Goal: Task Accomplishment & Management: Use online tool/utility

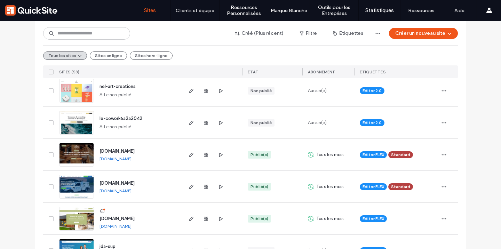
scroll to position [244, 0]
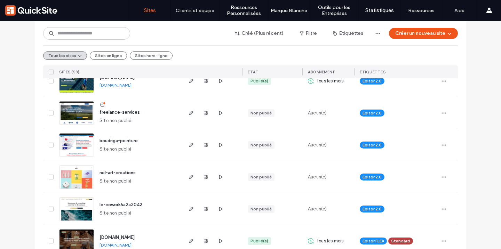
scroll to position [153, 0]
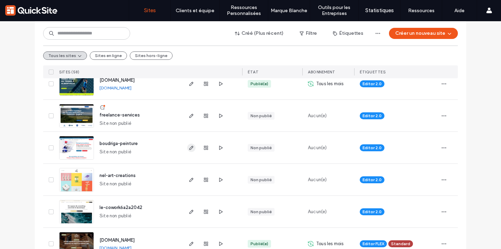
click at [189, 148] on icon "button" at bounding box center [192, 148] width 6 height 6
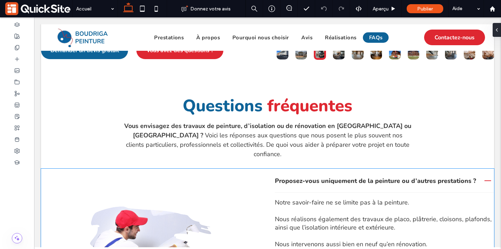
scroll to position [1466, 0]
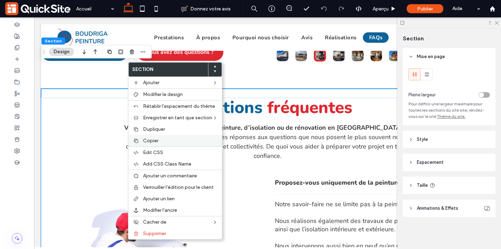
click at [158, 143] on label "Copier" at bounding box center [180, 141] width 75 height 6
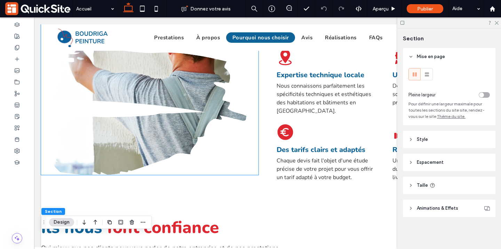
scroll to position [922, 0]
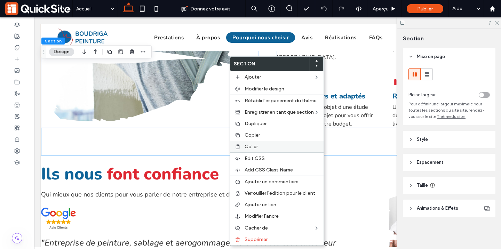
click at [257, 149] on span "Coller" at bounding box center [251, 147] width 13 height 6
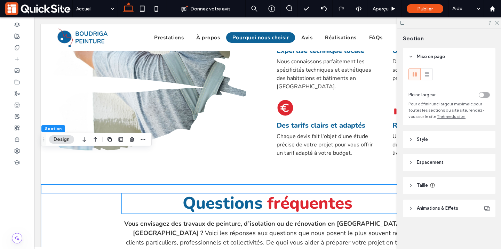
scroll to position [890, 0]
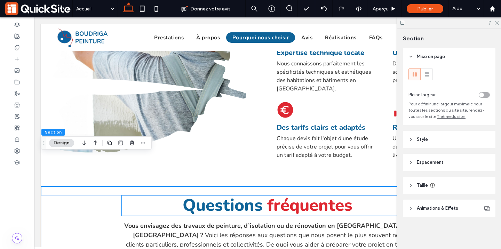
click at [190, 194] on span "Questions" at bounding box center [223, 205] width 80 height 23
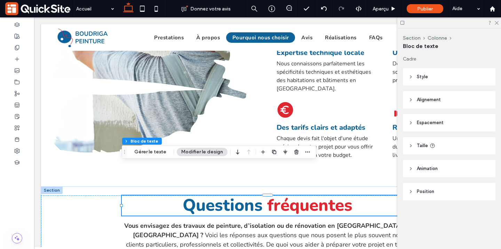
click at [190, 194] on span "Questions" at bounding box center [223, 205] width 80 height 23
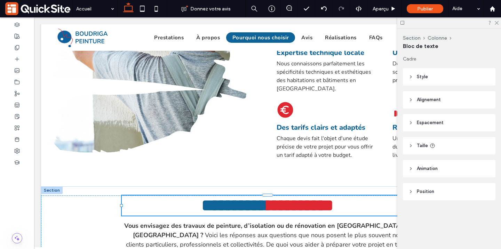
type input "******"
type input "**"
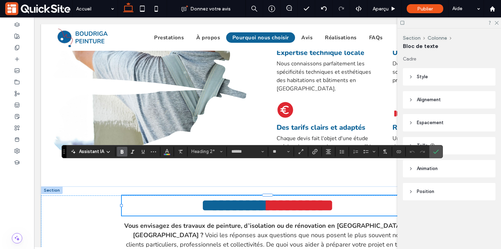
click at [201, 197] on span "*********" at bounding box center [230, 205] width 59 height 16
click at [393, 196] on h2 "**********" at bounding box center [268, 206] width 292 height 20
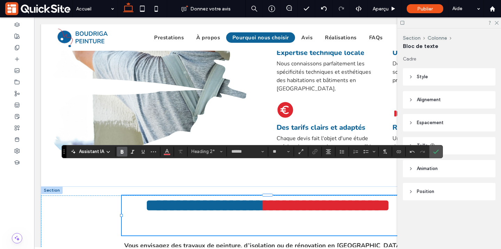
scroll to position [0, 0]
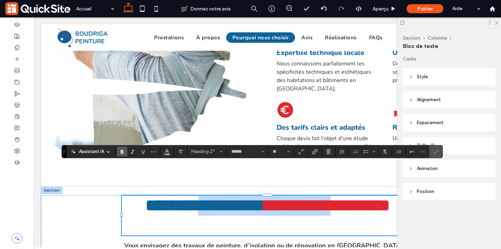
drag, startPoint x: 386, startPoint y: 169, endPoint x: 220, endPoint y: 169, distance: 166.3
click at [220, 196] on h2 "**********" at bounding box center [268, 206] width 292 height 20
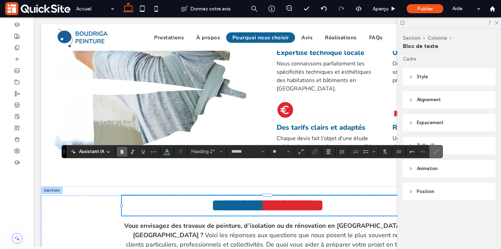
click at [438, 149] on icon "Confirmer" at bounding box center [436, 152] width 6 height 6
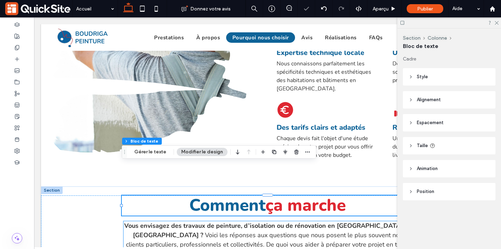
click at [183, 231] on span "Voici les réponses aux questions que nous posent le plus souvent nos clients pa…" at bounding box center [268, 244] width 284 height 27
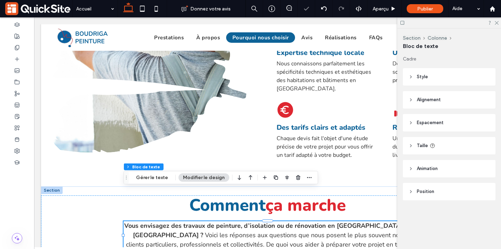
click at [499, 21] on div at bounding box center [449, 22] width 104 height 11
click at [496, 22] on icon at bounding box center [496, 22] width 5 height 5
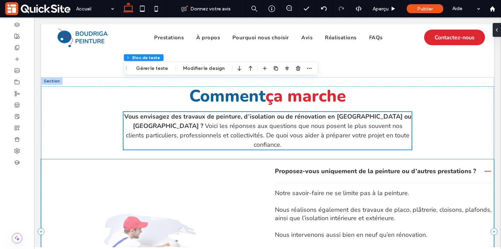
scroll to position [929, 0]
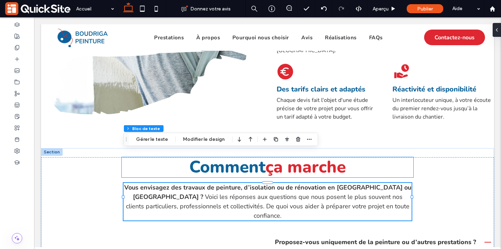
click at [386, 157] on h2 "Comment ça marche" at bounding box center [268, 167] width 292 height 20
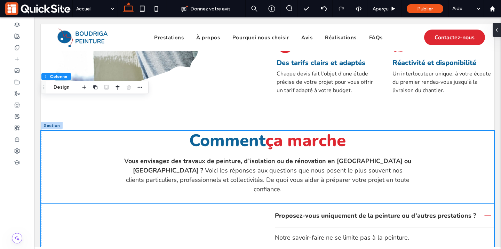
scroll to position [954, 0]
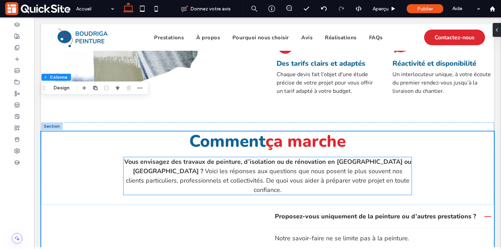
click at [153, 157] on p "Vous envisagez des travaux de peinture, d’isolation ou de rénovation en Savoie …" at bounding box center [268, 176] width 288 height 38
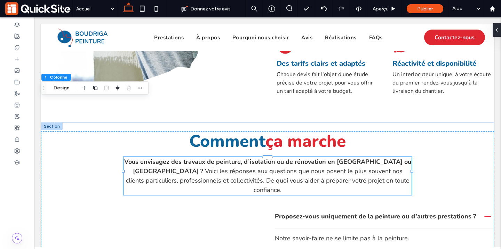
click at [153, 157] on div "Vous envisagez des travaux de peinture, d’isolation ou de rénovation en Savoie …" at bounding box center [268, 176] width 288 height 38
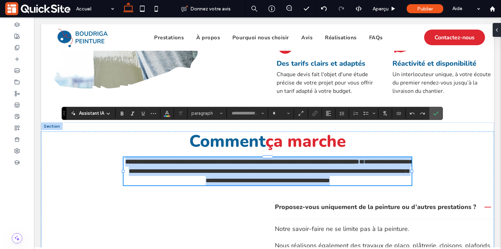
type input "******"
type input "**"
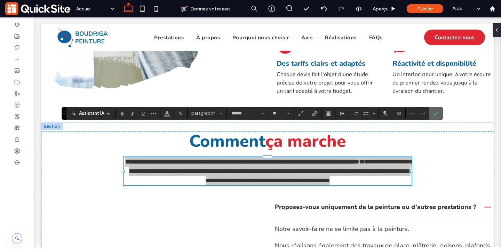
click at [433, 113] on icon "Confirmer" at bounding box center [436, 114] width 6 height 6
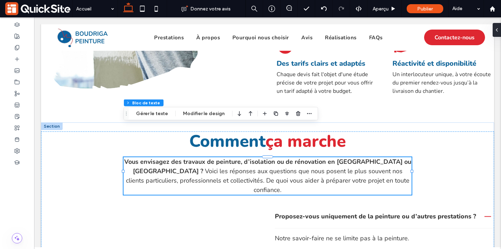
click at [303, 167] on span "Voici les réponses aux questions que nous posent le plus souvent nos clients pa…" at bounding box center [268, 180] width 284 height 27
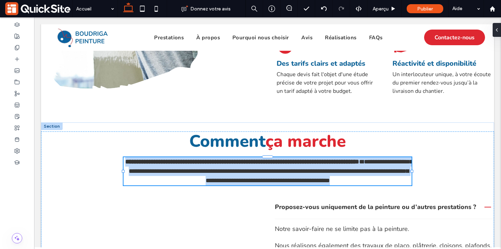
type input "******"
type input "**"
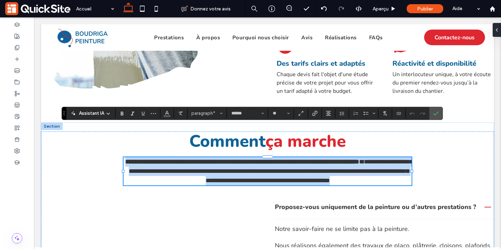
click at [303, 159] on span "**********" at bounding box center [271, 171] width 284 height 25
click at [359, 159] on strong "**********" at bounding box center [242, 162] width 234 height 6
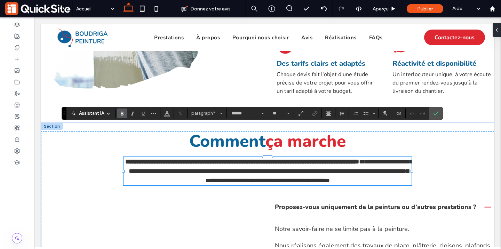
click at [142, 157] on p "**********" at bounding box center [268, 171] width 288 height 28
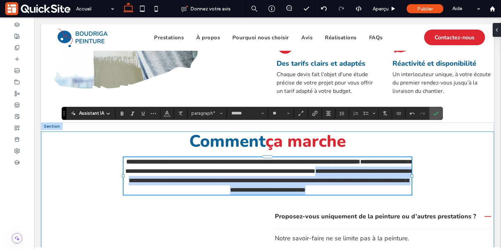
drag, startPoint x: 153, startPoint y: 149, endPoint x: 295, endPoint y: 172, distance: 144.5
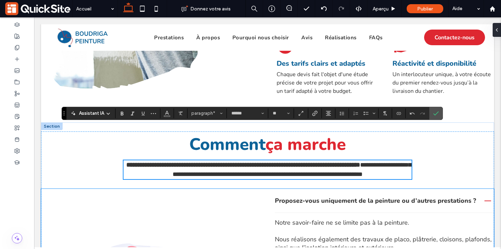
scroll to position [956, 0]
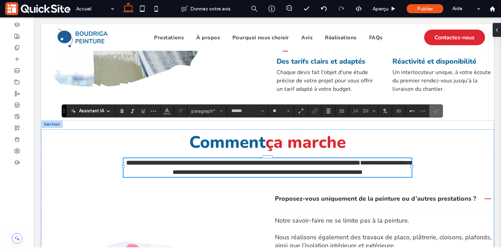
click at [439, 110] on label "Confirmer" at bounding box center [436, 111] width 10 height 13
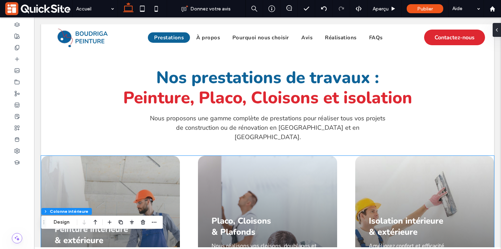
scroll to position [219, 0]
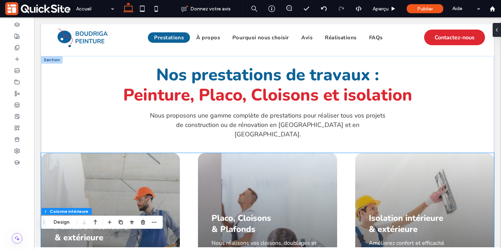
click at [190, 176] on div "Peinture intérieure & extérieure Pour vos travaux de peinture décorative ou de …" at bounding box center [267, 235] width 453 height 165
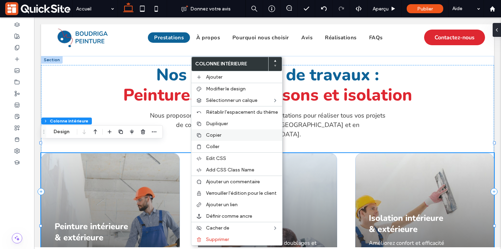
click at [208, 133] on span "Copier" at bounding box center [213, 135] width 15 height 6
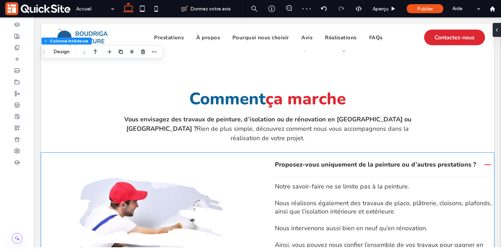
scroll to position [980, 0]
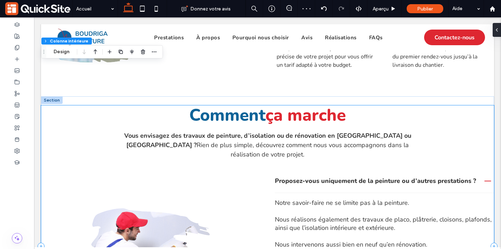
click at [275, 126] on div "Comment ça marche Vous envisagez des travaux de peinture, d’isolation ou de rén…" at bounding box center [267, 245] width 453 height 281
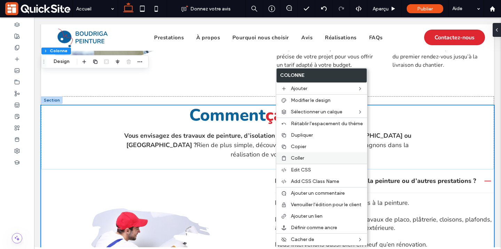
click at [307, 154] on div "Coller" at bounding box center [321, 157] width 91 height 11
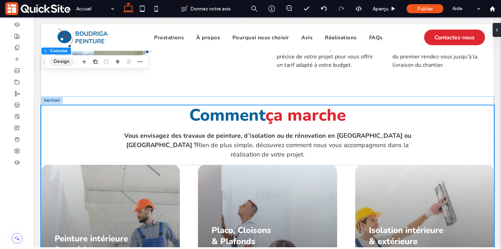
click at [57, 61] on button "Design" at bounding box center [61, 61] width 25 height 8
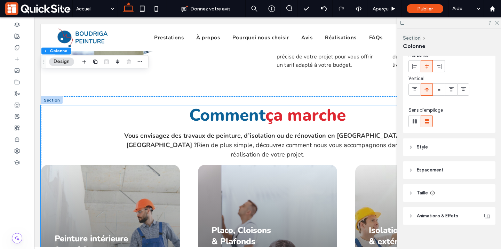
scroll to position [40, 0]
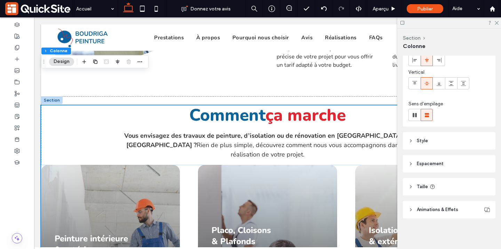
click at [422, 161] on span "Espacement" at bounding box center [430, 163] width 27 height 7
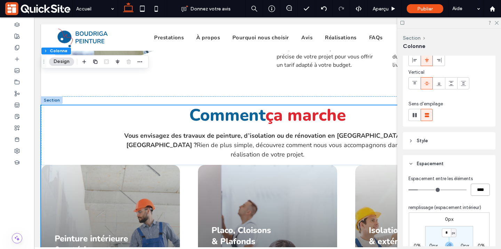
click at [482, 191] on input "****" at bounding box center [480, 190] width 19 height 12
type input "**"
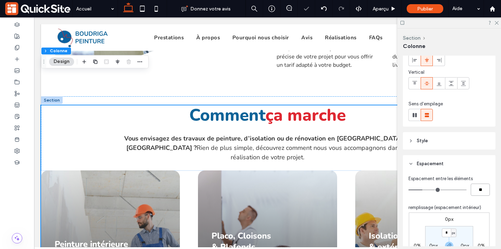
type input "*"
type input "**"
type input "****"
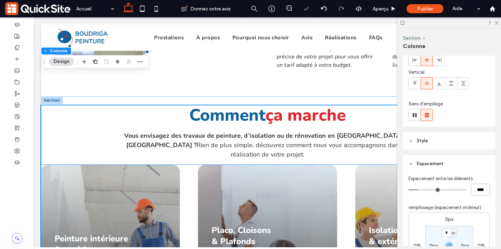
click at [352, 165] on div "Peinture intérieure & extérieure Pour vos travaux de peinture décorative ou de …" at bounding box center [267, 247] width 453 height 165
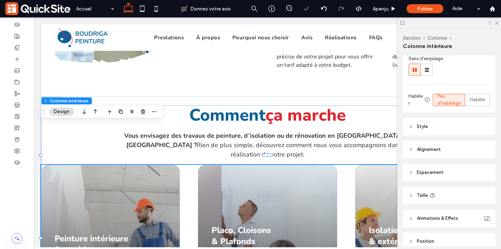
scroll to position [117, 0]
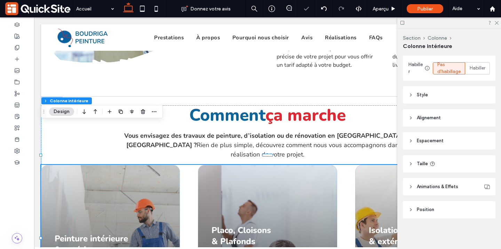
click at [433, 119] on span "Alignement" at bounding box center [429, 117] width 24 height 7
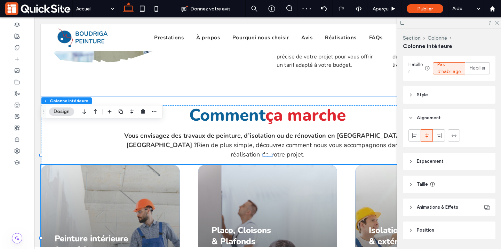
click at [418, 98] on span "Style" at bounding box center [422, 95] width 11 height 7
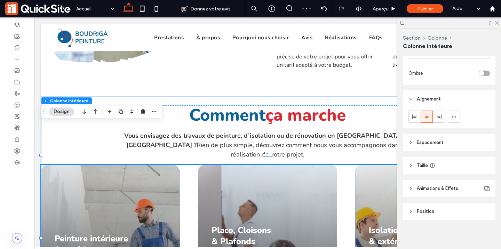
scroll to position [285, 0]
click at [426, 141] on span "Espacement" at bounding box center [430, 140] width 27 height 7
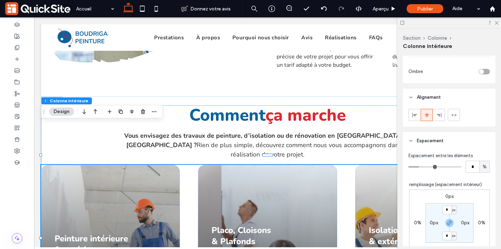
click at [448, 198] on label "0px" at bounding box center [449, 196] width 8 height 6
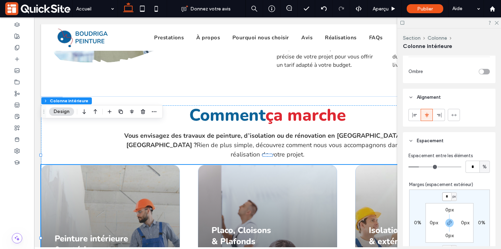
click at [450, 195] on input "*" at bounding box center [446, 196] width 9 height 9
click at [450, 224] on icon "button" at bounding box center [450, 223] width 6 height 6
click at [448, 196] on input "*" at bounding box center [446, 196] width 9 height 9
type input "**"
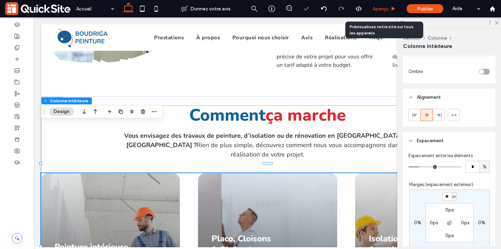
click at [379, 7] on span "Aperçu" at bounding box center [381, 9] width 16 height 6
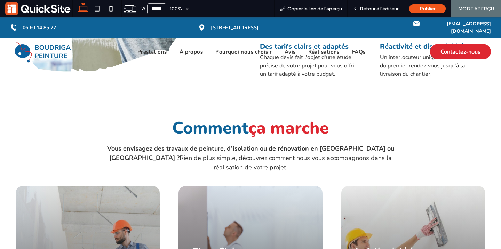
scroll to position [979, 0]
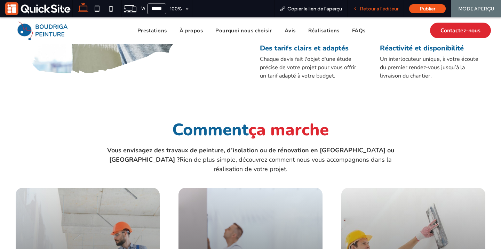
click at [378, 8] on span "Retour à l'éditeur" at bounding box center [379, 9] width 39 height 6
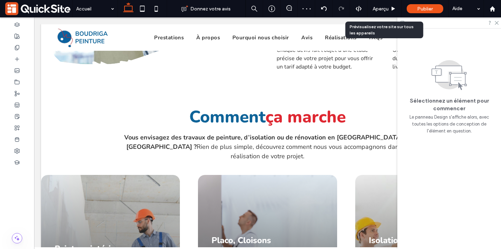
scroll to position [970, 0]
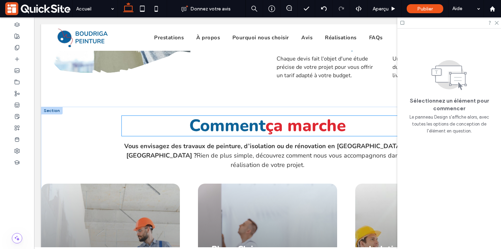
click at [342, 114] on span "ça marche" at bounding box center [305, 125] width 80 height 23
click at [342, 116] on div "Comment ça marche" at bounding box center [268, 126] width 292 height 20
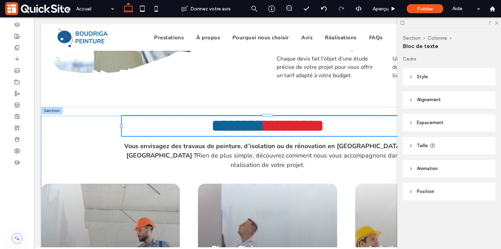
type input "******"
type input "**"
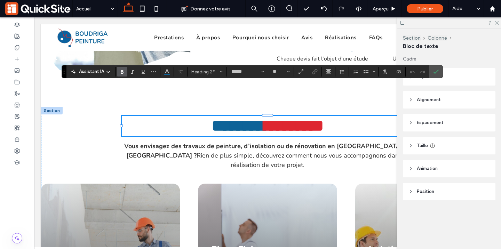
click at [351, 116] on h2 "******* *********" at bounding box center [268, 126] width 292 height 20
click at [433, 71] on icon "Confirmer" at bounding box center [436, 72] width 6 height 6
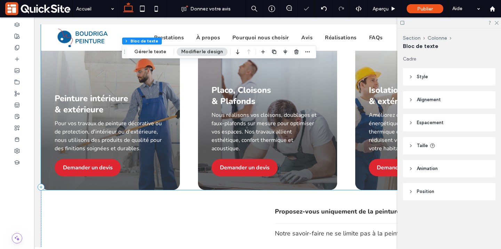
scroll to position [1130, 0]
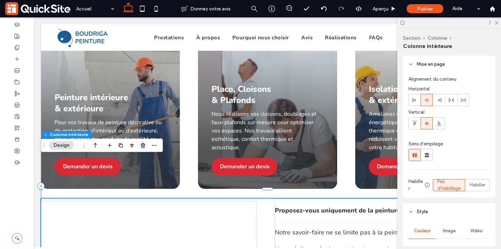
click at [144, 146] on use "button" at bounding box center [143, 145] width 4 height 5
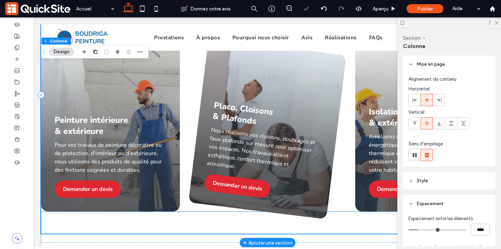
scroll to position [1156, 0]
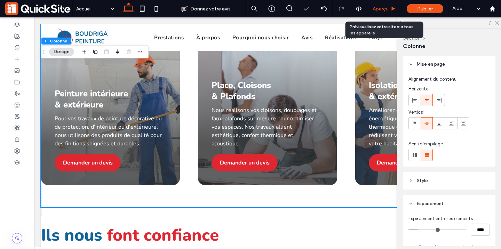
click at [381, 9] on span "Aperçu" at bounding box center [381, 9] width 16 height 6
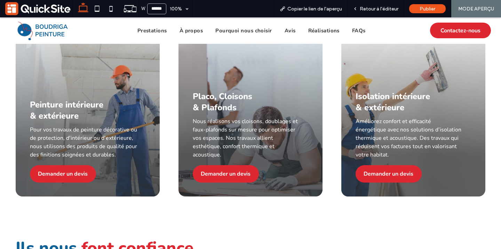
scroll to position [1168, 0]
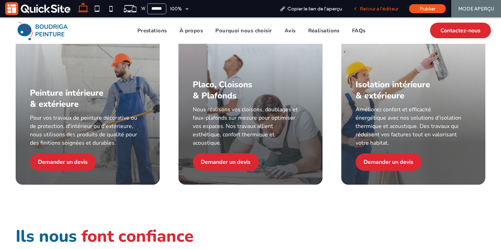
click at [358, 9] on icon at bounding box center [355, 8] width 5 height 5
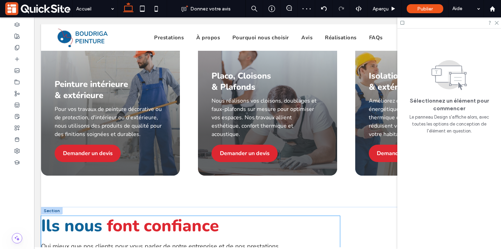
scroll to position [1164, 0]
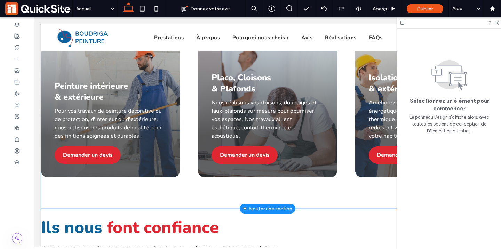
click at [205, 170] on div "Comment ça marche ? Vous envisagez des travaux de peinture, d’isolation ou de r…" at bounding box center [267, 61] width 453 height 296
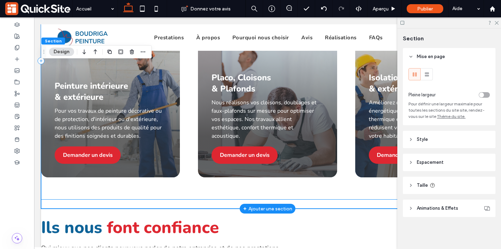
click at [337, 157] on div "Comment ça marche ? Vous envisagez des travaux de peinture, d’isolation ou de r…" at bounding box center [267, 61] width 453 height 278
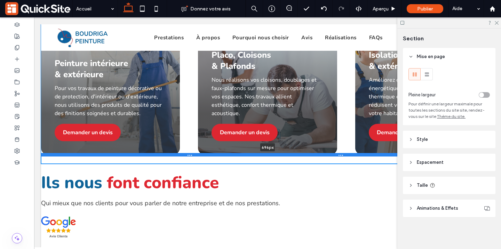
drag, startPoint x: 310, startPoint y: 176, endPoint x: 307, endPoint y: 122, distance: 54.0
click at [307, 153] on div at bounding box center [267, 154] width 453 height 3
type input "***"
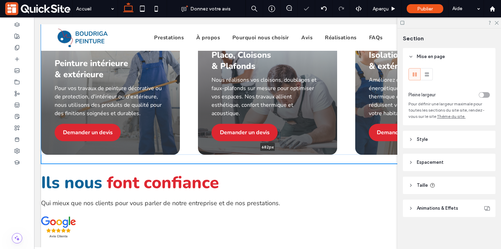
drag, startPoint x: 307, startPoint y: 122, endPoint x: 307, endPoint y: 117, distance: 4.9
click at [307, 117] on div "Comment ça marche ? Vous envisagez des travaux de peinture, d’isolation ou de r…" at bounding box center [267, 38] width 453 height 251
type input "***"
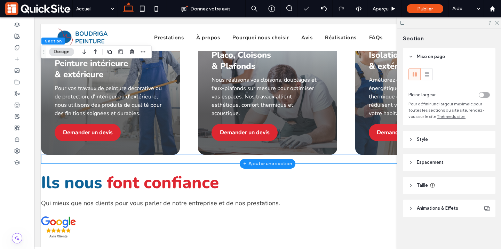
click at [309, 117] on div "Comment ça marche ? Vous envisagez des travaux de peinture, d’isolation ou de r…" at bounding box center [267, 38] width 453 height 251
click at [427, 164] on span "Espacement" at bounding box center [430, 162] width 27 height 7
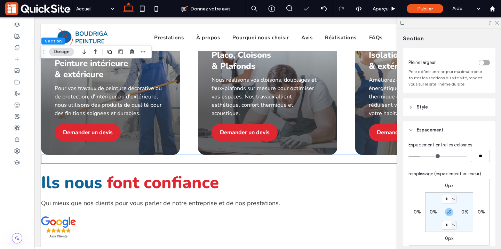
scroll to position [39, 0]
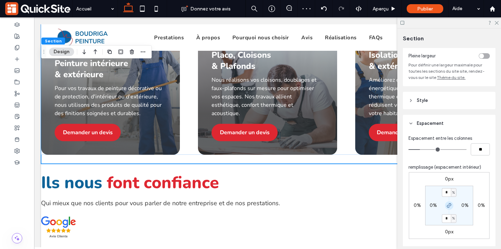
click at [450, 209] on span "button" at bounding box center [449, 205] width 8 height 8
click at [448, 221] on label "2%" at bounding box center [449, 218] width 7 height 6
type input "*"
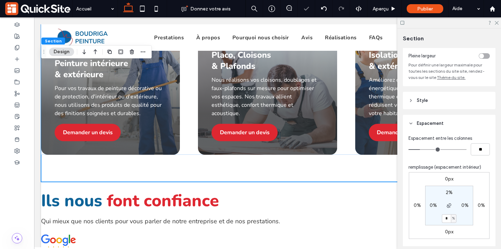
type input "*"
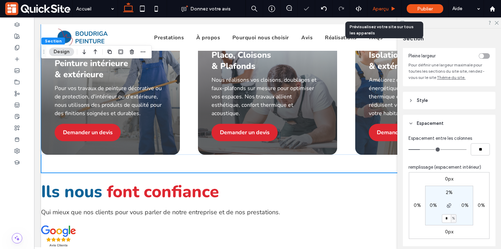
click at [384, 7] on span "Aperçu" at bounding box center [381, 9] width 16 height 6
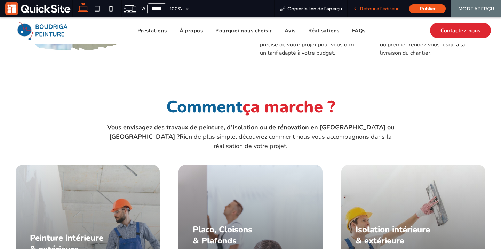
click at [382, 9] on span "Retour à l'éditeur" at bounding box center [379, 9] width 39 height 6
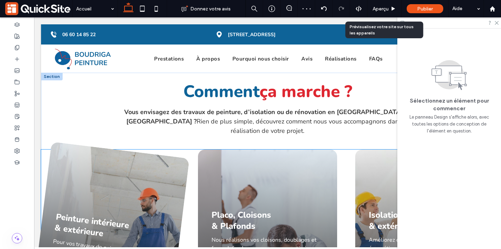
scroll to position [994, 0]
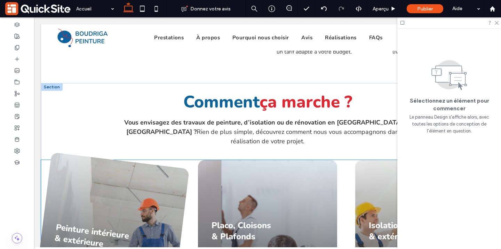
click at [170, 160] on div "Peinture intérieure & extérieure Pour vos travaux de peinture décorative ou de …" at bounding box center [267, 242] width 453 height 165
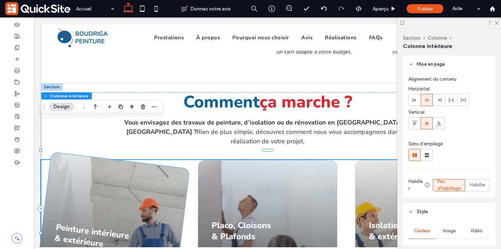
click at [165, 152] on div "Peinture intérieure & extérieure Pour vos travaux de peinture décorative ou de …" at bounding box center [111, 242] width 158 height 181
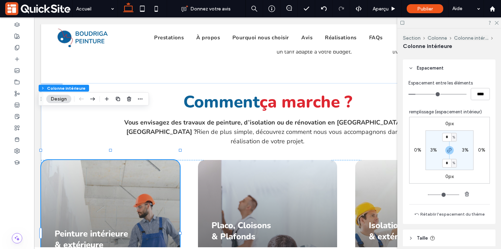
scroll to position [480, 0]
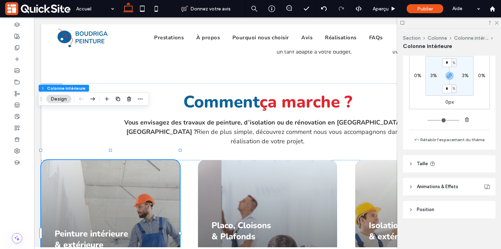
click at [436, 191] on header "Animations & Effets" at bounding box center [449, 186] width 93 height 17
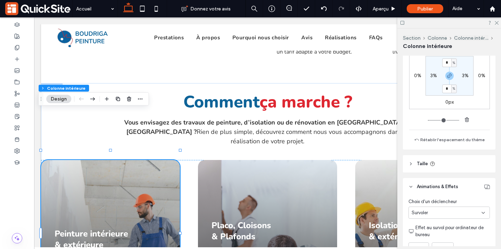
click at [449, 216] on div "Survoler" at bounding box center [448, 213] width 81 height 12
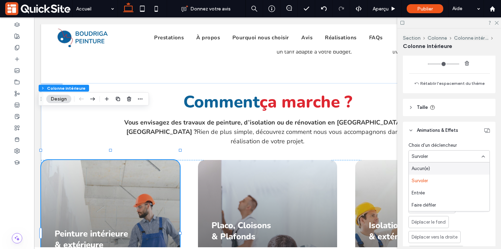
click at [436, 171] on div "Aucun(e)" at bounding box center [449, 168] width 81 height 12
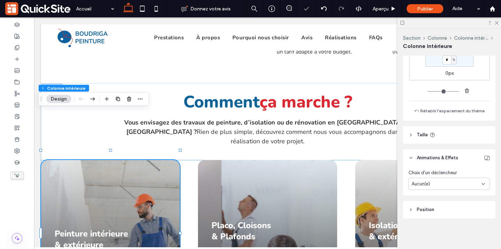
scroll to position [509, 0]
click at [188, 160] on div "Peinture intérieure & extérieure Pour vos travaux de peinture décorative ou de …" at bounding box center [267, 242] width 453 height 165
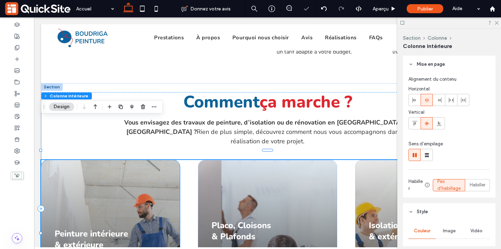
click at [156, 160] on div "Peinture intérieure & extérieure Pour vos travaux de peinture décorative ou de …" at bounding box center [110, 242] width 139 height 165
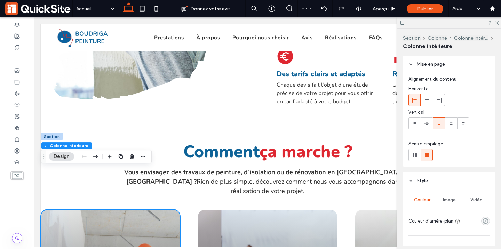
scroll to position [943, 0]
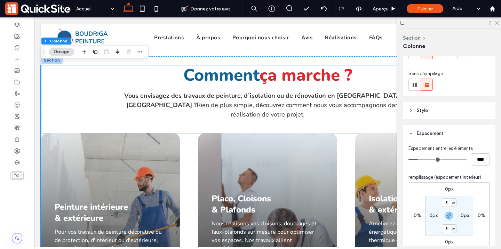
scroll to position [187, 0]
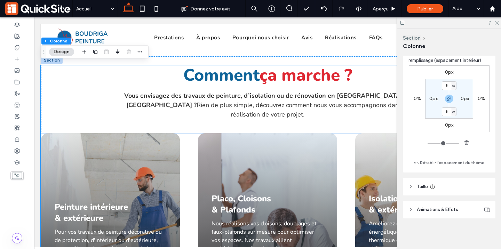
click at [438, 209] on span "Animations & Effets" at bounding box center [437, 209] width 41 height 7
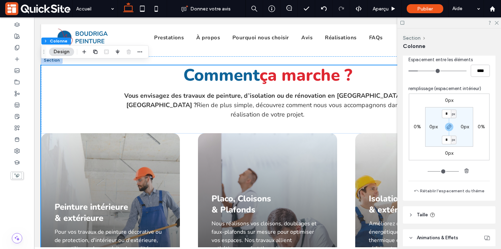
scroll to position [174, 0]
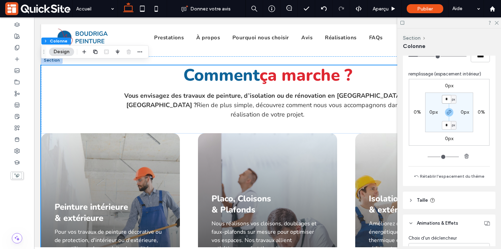
click at [450, 101] on input "*" at bounding box center [446, 99] width 9 height 9
click at [452, 101] on span "px" at bounding box center [453, 99] width 3 height 7
click at [452, 118] on div "%" at bounding box center [451, 122] width 10 height 12
click at [435, 111] on label "0px" at bounding box center [433, 112] width 8 height 6
click at [437, 113] on span "px" at bounding box center [437, 112] width 3 height 7
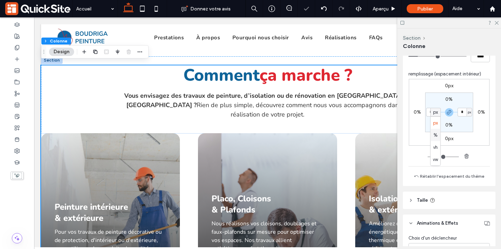
click at [438, 136] on div "%" at bounding box center [436, 135] width 10 height 12
click at [448, 99] on label "0%" at bounding box center [448, 99] width 7 height 6
click at [448, 99] on input "*" at bounding box center [446, 99] width 9 height 9
type input "*"
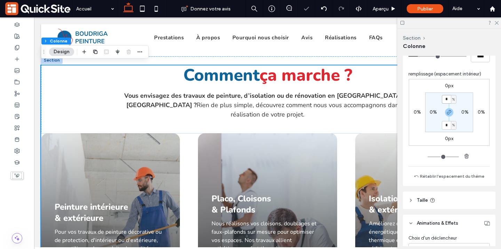
type input "*"
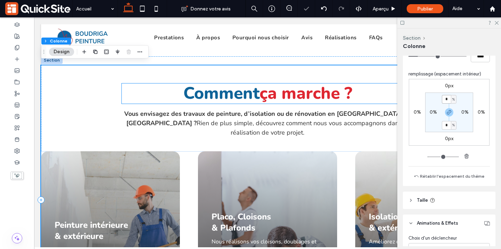
scroll to position [947, 0]
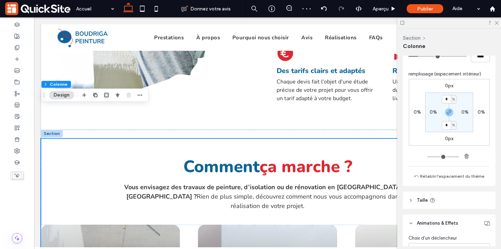
click at [433, 111] on label "0%" at bounding box center [433, 112] width 7 height 6
type input "*"
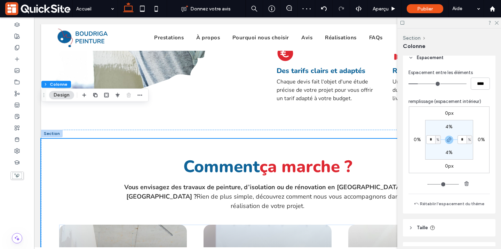
scroll to position [216, 0]
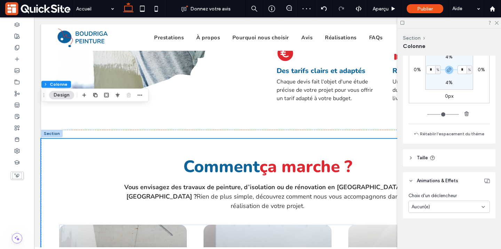
click at [420, 152] on header "Taille" at bounding box center [449, 157] width 93 height 17
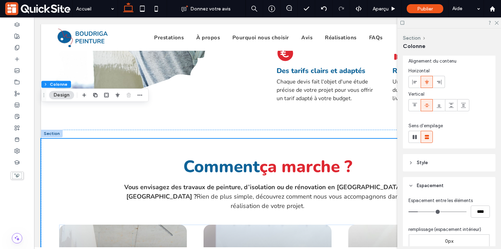
scroll to position [0, 0]
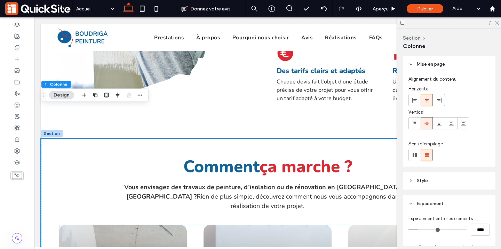
click at [429, 185] on header "Style" at bounding box center [449, 180] width 93 height 17
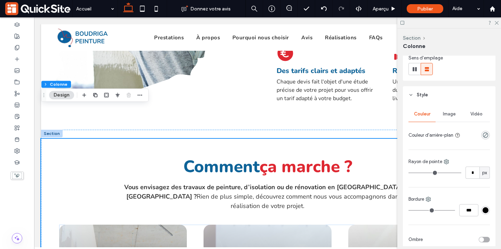
scroll to position [134, 0]
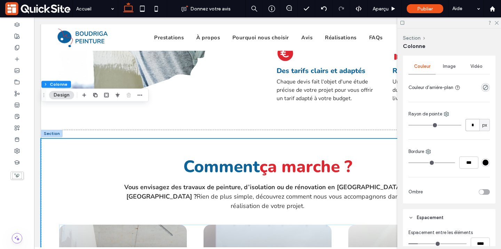
click at [474, 126] on input "*" at bounding box center [473, 125] width 14 height 12
type input "**"
type input "*"
type input "**"
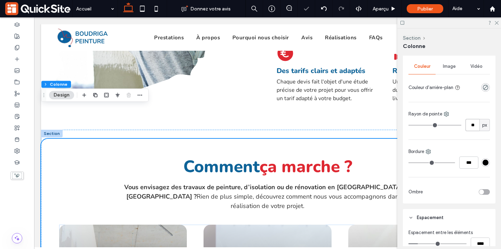
type input "**"
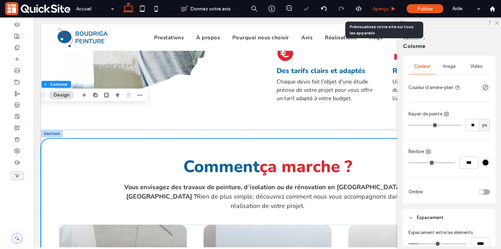
drag, startPoint x: 382, startPoint y: 9, endPoint x: 276, endPoint y: 131, distance: 161.3
click at [382, 9] on span "Aperçu" at bounding box center [381, 9] width 16 height 6
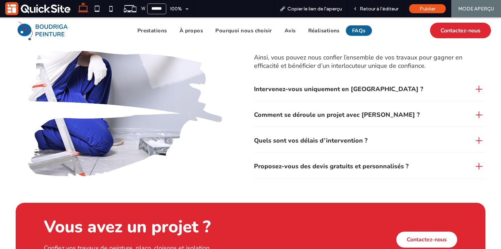
scroll to position [1997, 0]
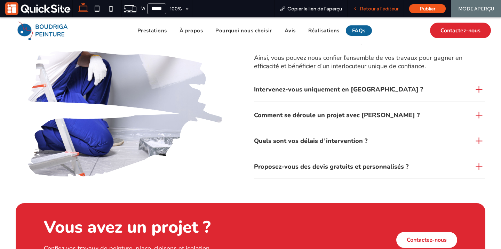
click at [365, 5] on div "Retour à l'éditeur" at bounding box center [376, 8] width 56 height 17
click at [363, 7] on span "Retour à l'éditeur" at bounding box center [379, 9] width 39 height 6
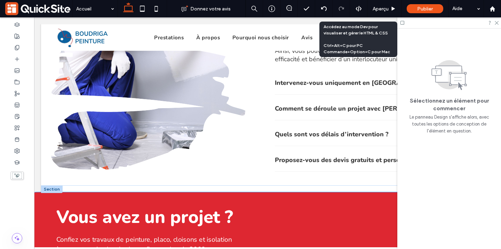
scroll to position [1974, 0]
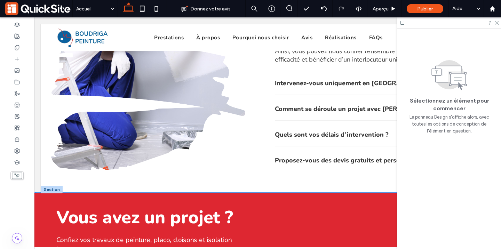
click at [150, 193] on div "Vous avez un projet ? Confiez vos travaux de peinture, placo, cloisons et isola…" at bounding box center [267, 231] width 480 height 77
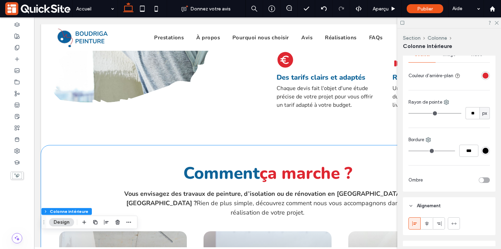
scroll to position [1012, 0]
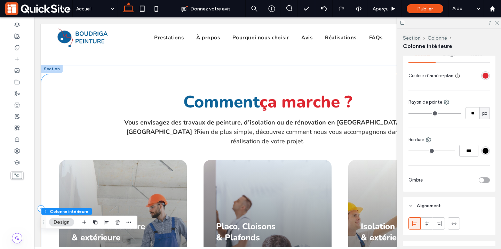
click at [107, 77] on div "Comment ça marche ? Vous envisagez des travaux de peinture, d’isolation ou de r…" at bounding box center [267, 208] width 453 height 269
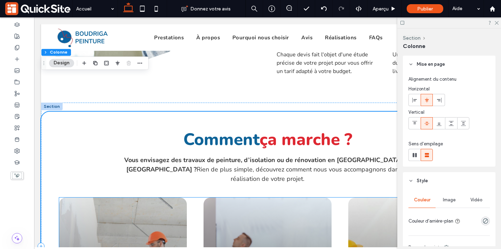
scroll to position [993, 0]
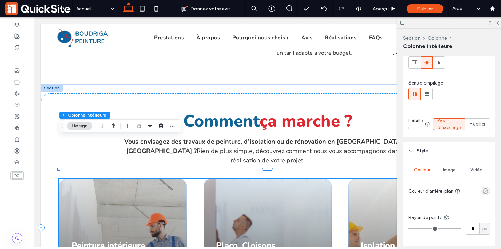
scroll to position [130, 0]
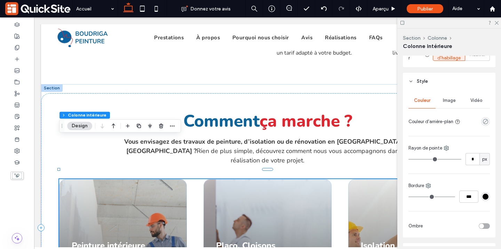
click at [445, 104] on div "Image" at bounding box center [449, 100] width 27 height 15
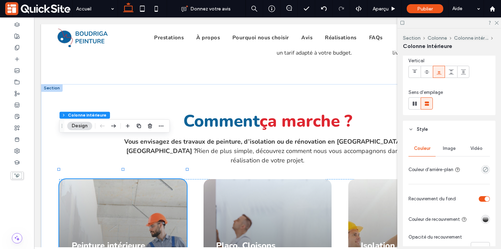
scroll to position [87, 0]
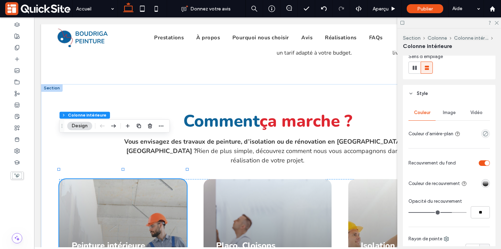
click at [452, 114] on span "Image" at bounding box center [449, 113] width 13 height 6
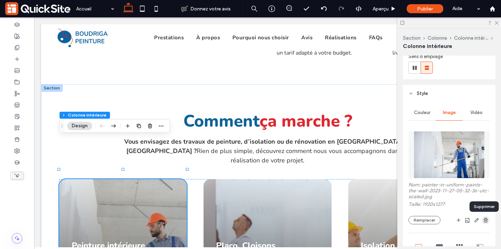
click at [484, 220] on use "button" at bounding box center [486, 220] width 4 height 5
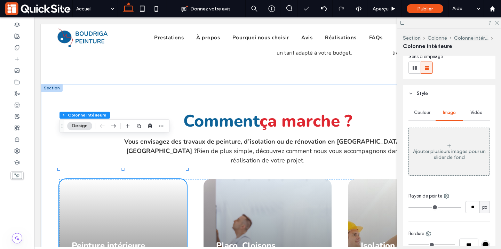
click at [423, 117] on div "Couleur" at bounding box center [421, 112] width 27 height 15
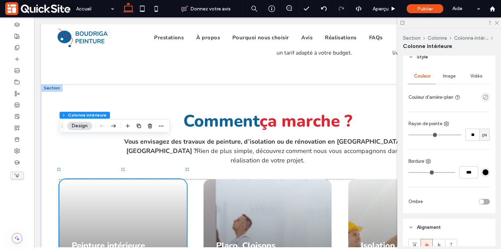
scroll to position [138, 0]
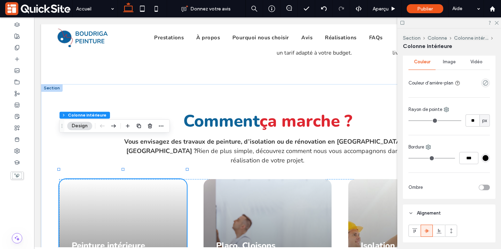
click at [453, 65] on div "Image" at bounding box center [449, 61] width 27 height 15
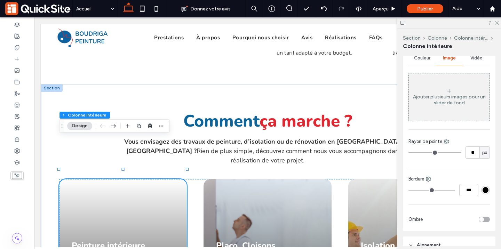
scroll to position [127, 0]
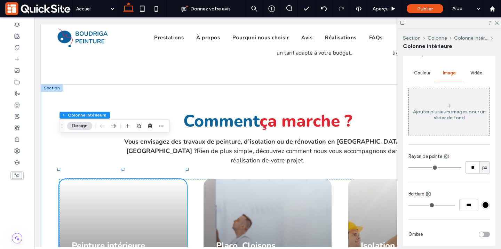
click at [420, 74] on span "Couleur" at bounding box center [422, 73] width 16 height 6
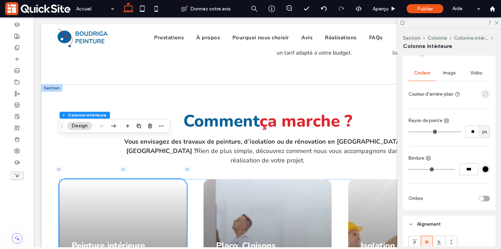
click at [484, 97] on icon "empty color" at bounding box center [486, 94] width 6 height 6
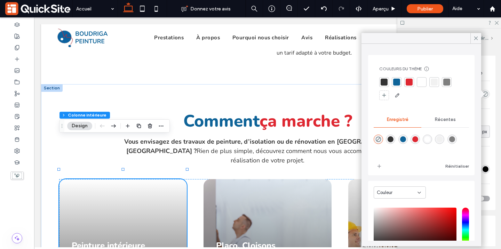
click at [407, 81] on div at bounding box center [409, 82] width 7 height 7
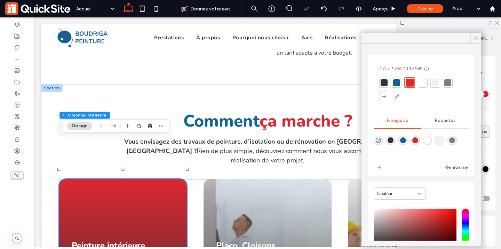
click at [477, 38] on icon at bounding box center [476, 38] width 6 height 6
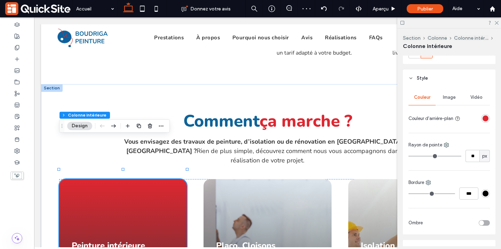
scroll to position [95, 0]
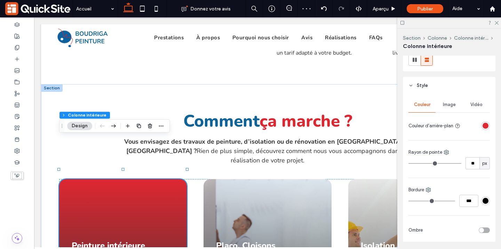
click at [451, 104] on span "Image" at bounding box center [449, 105] width 13 height 6
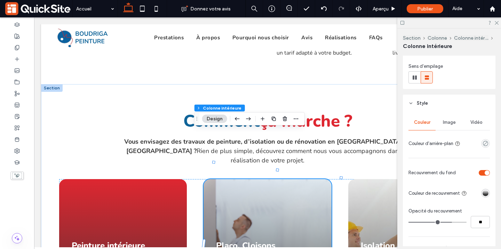
scroll to position [85, 0]
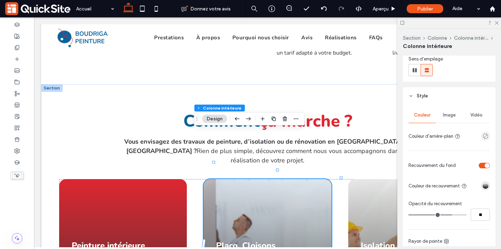
click at [485, 167] on div "toggle" at bounding box center [487, 165] width 5 height 5
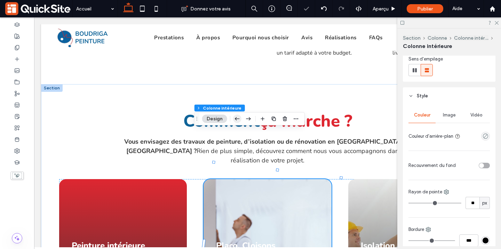
click at [236, 120] on icon "button" at bounding box center [237, 119] width 8 height 13
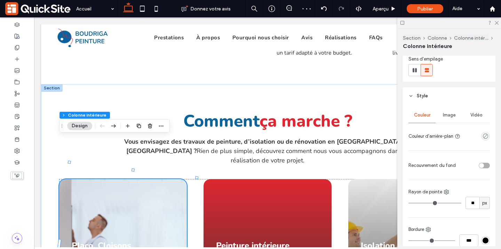
click at [458, 117] on div "Image" at bounding box center [449, 115] width 27 height 15
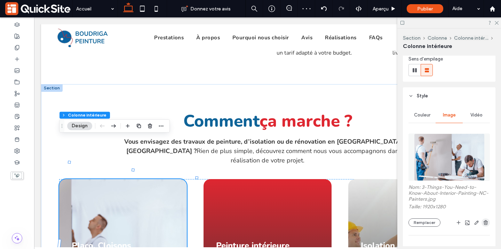
click at [488, 221] on icon "button" at bounding box center [486, 223] width 6 height 6
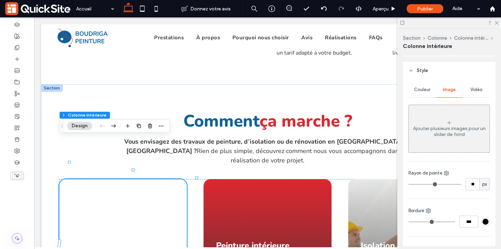
scroll to position [82, 0]
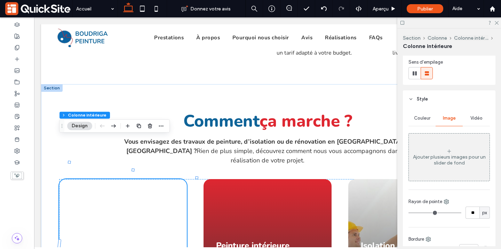
click at [430, 122] on div "Couleur" at bounding box center [421, 118] width 27 height 15
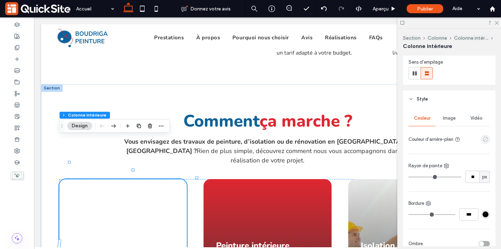
click at [486, 141] on icon "empty color" at bounding box center [486, 139] width 6 height 6
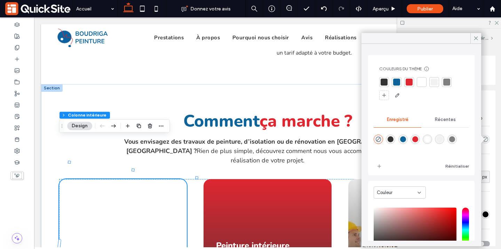
click at [436, 87] on div at bounding box center [421, 89] width 84 height 24
click at [434, 84] on div at bounding box center [434, 82] width 7 height 7
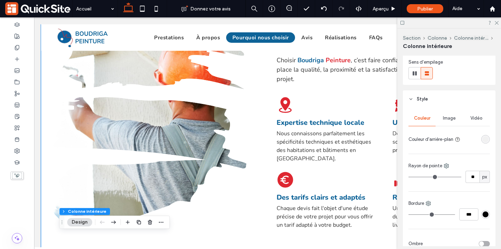
scroll to position [809, 0]
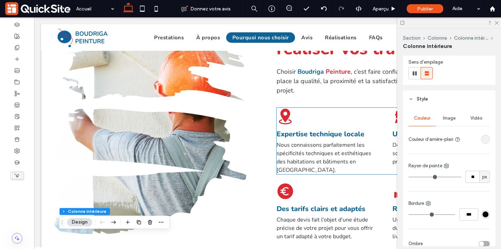
click at [284, 108] on icon "Artisan peintre à Albertville Savoie : Peinture, placo, cloisons, isolation et …" at bounding box center [285, 116] width 17 height 17
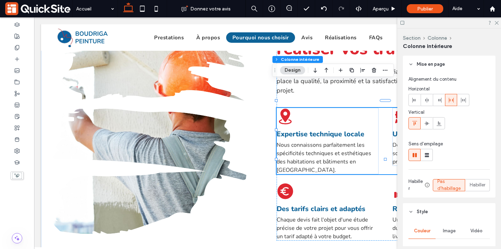
click at [284, 108] on icon "Artisan peintre à Albertville Savoie : Peinture, placo, cloisons, isolation et …" at bounding box center [285, 116] width 17 height 17
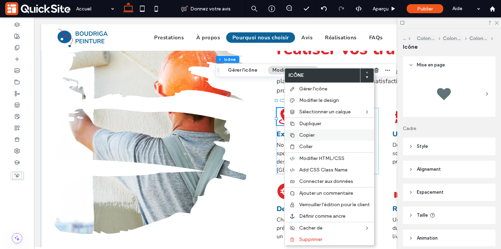
click at [314, 136] on span "Copier" at bounding box center [306, 135] width 15 height 6
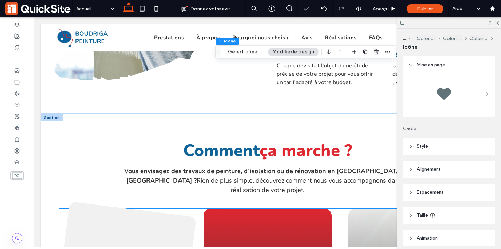
scroll to position [988, 0]
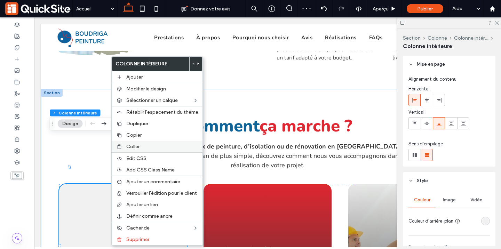
click at [132, 147] on span "Coller" at bounding box center [132, 147] width 13 height 6
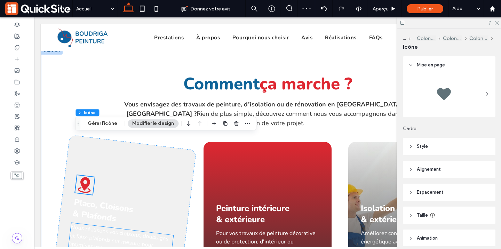
scroll to position [1047, 0]
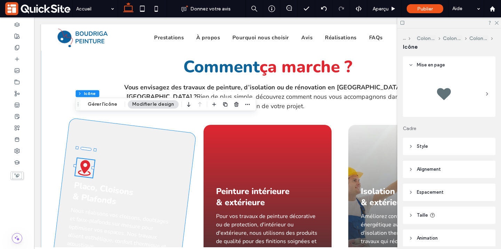
click at [168, 236] on div "Artisan peintre à Albertville Savoie : Peinture, placo, cloisons, isolation et …" at bounding box center [123, 208] width 147 height 180
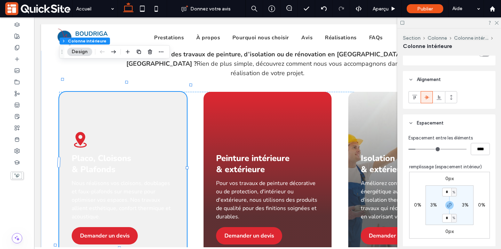
scroll to position [307, 0]
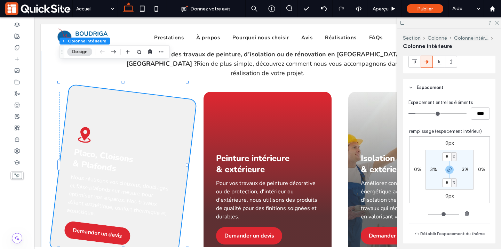
click at [158, 97] on div "Artisan peintre à Albertville Savoie : Peinture, placo, cloisons, isolation et …" at bounding box center [123, 175] width 147 height 180
click at [160, 97] on div "Artisan peintre à Albertville Savoie : Peinture, placo, cloisons, isolation et …" at bounding box center [123, 175] width 147 height 180
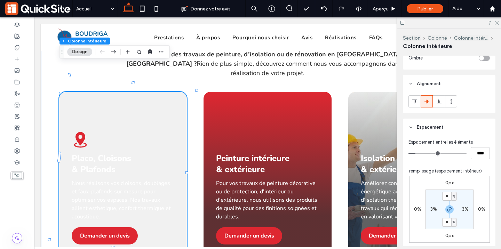
scroll to position [264, 0]
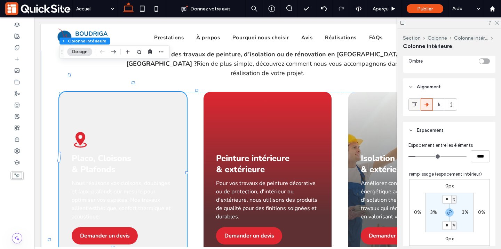
click at [411, 106] on div at bounding box center [414, 104] width 11 height 11
click at [413, 109] on span at bounding box center [415, 104] width 6 height 11
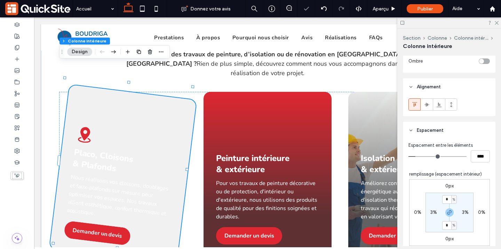
click at [174, 152] on div "Artisan peintre à Albertville Savoie : Peinture, placo, cloisons, isolation et …" at bounding box center [123, 175] width 147 height 180
click at [175, 122] on div "Artisan peintre à Albertville Savoie : Peinture, placo, cloisons, isolation et …" at bounding box center [123, 175] width 147 height 180
click at [87, 125] on icon "Artisan peintre à Albertville Savoie : Peinture, placo, cloisons, isolation et …" at bounding box center [84, 134] width 19 height 19
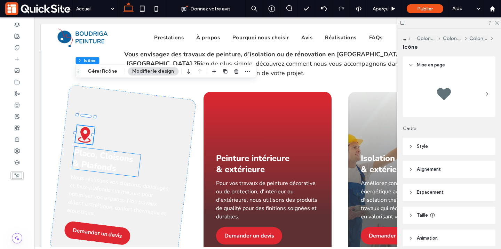
click at [113, 147] on span "Placo, Cloisons & Plafonds" at bounding box center [103, 160] width 62 height 27
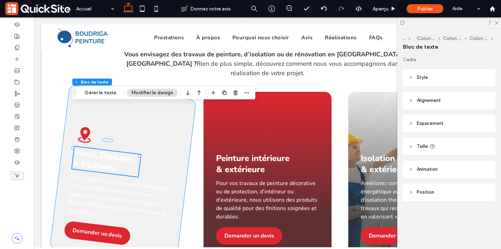
click at [144, 108] on div "Artisan peintre à Albertville Savoie : Peinture, placo, cloisons, isolation et …" at bounding box center [123, 175] width 147 height 180
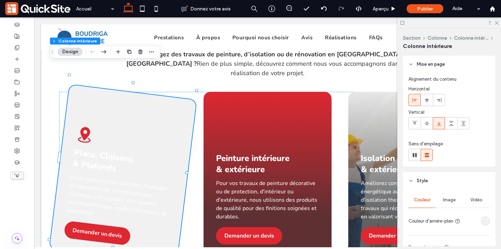
click at [170, 114] on div "Artisan peintre à Albertville Savoie : Peinture, placo, cloisons, isolation et …" at bounding box center [123, 175] width 147 height 180
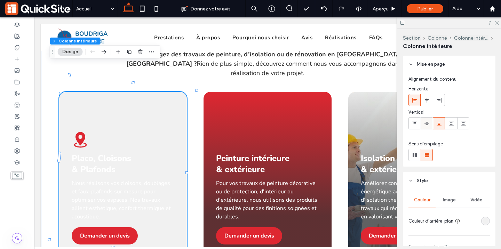
click at [429, 126] on icon at bounding box center [427, 124] width 6 height 6
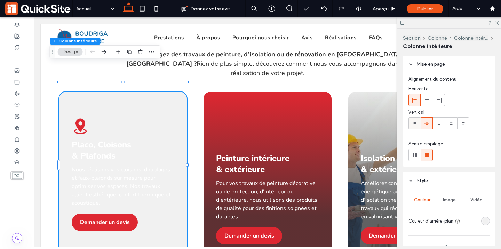
click at [416, 125] on icon at bounding box center [415, 124] width 6 height 6
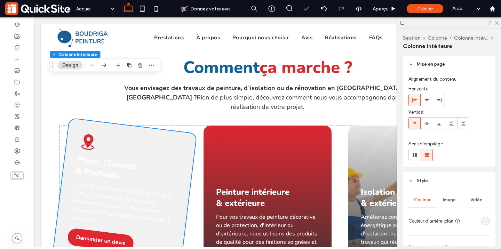
scroll to position [1044, 0]
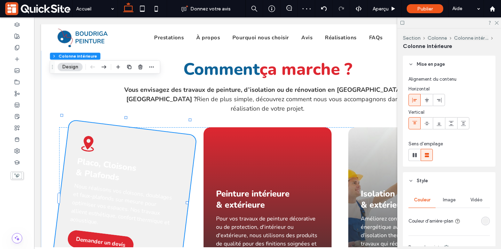
click at [163, 230] on div "Artisan peintre à Albertville Savoie : Peinture, placo, cloisons, isolation et …" at bounding box center [123, 210] width 147 height 180
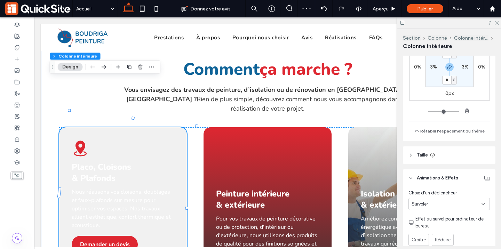
scroll to position [556, 0]
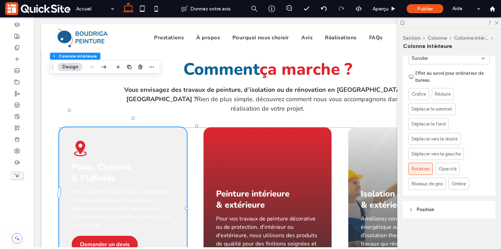
click at [447, 58] on div "Survoler" at bounding box center [447, 58] width 70 height 7
click at [439, 68] on div "Aucun(e)" at bounding box center [449, 70] width 81 height 12
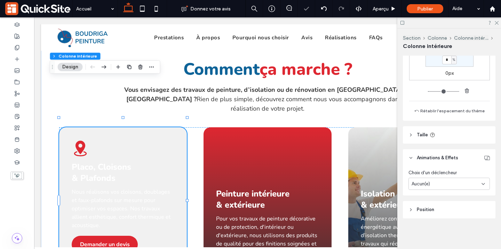
click at [169, 127] on div "Artisan peintre à Albertville Savoie : Peinture, placo, cloisons, isolation et …" at bounding box center [123, 209] width 128 height 165
click at [97, 161] on span "Placo, Cloisons & Plafonds" at bounding box center [101, 172] width 59 height 22
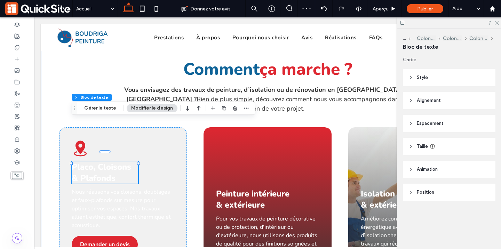
click at [97, 161] on span "Placo, Cloisons & Plafonds" at bounding box center [101, 172] width 59 height 22
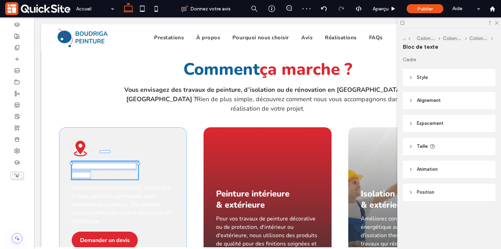
type input "******"
type input "**"
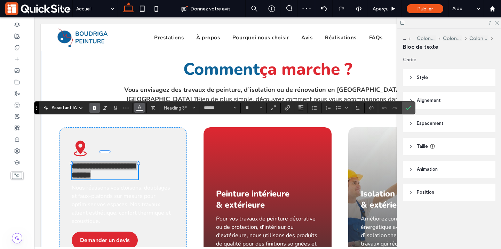
click at [140, 109] on icon "Couleur" at bounding box center [140, 107] width 6 height 6
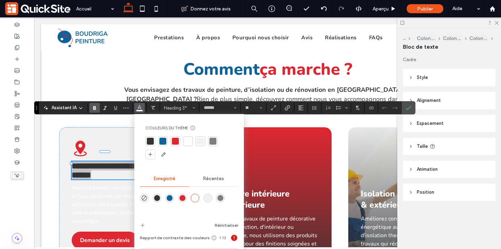
click at [164, 135] on div "Couleurs du thème Gagnez du temps avec les couleurs de thème Créez une palette …" at bounding box center [189, 143] width 98 height 46
click at [164, 140] on div at bounding box center [162, 141] width 7 height 7
click at [410, 110] on icon "Confirmer" at bounding box center [409, 108] width 6 height 6
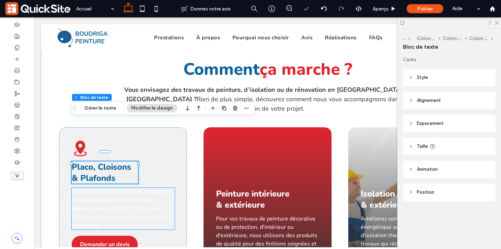
click at [95, 188] on span "Nous réalisons vos cloisons, doublages et faux-plafonds sur mesure pour optimis…" at bounding box center [121, 208] width 99 height 41
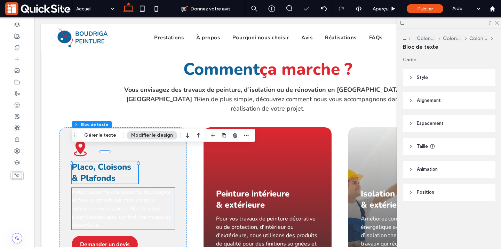
click at [95, 188] on div "Nous réalisons vos cloisons, doublages et faux-plafonds sur mesure pour optimis…" at bounding box center [123, 209] width 103 height 42
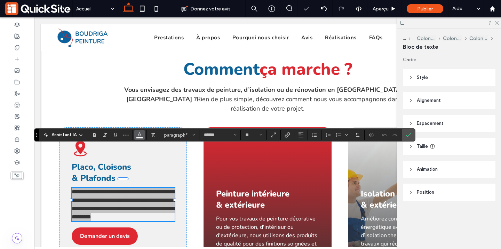
click at [142, 136] on icon "Couleur" at bounding box center [140, 135] width 6 height 6
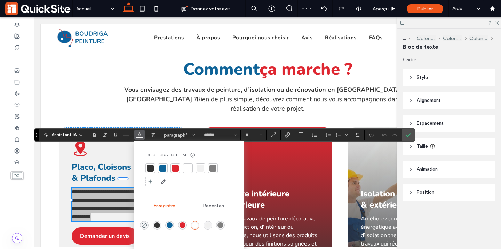
click at [151, 168] on div at bounding box center [150, 168] width 7 height 7
click at [411, 135] on icon "Confirmer" at bounding box center [409, 135] width 6 height 6
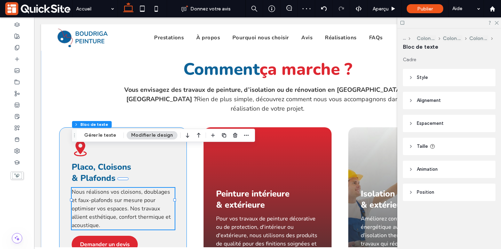
click at [170, 127] on div "Artisan peintre à Albertville Savoie : Peinture, placo, cloisons, isolation et …" at bounding box center [123, 209] width 128 height 165
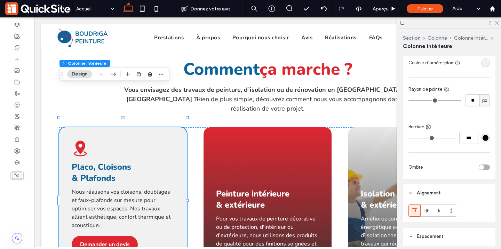
scroll to position [155, 0]
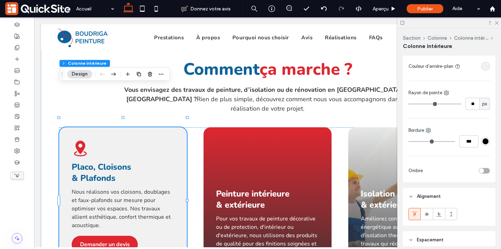
click at [487, 68] on div "rgba(241, 241, 241, 1)" at bounding box center [486, 66] width 6 height 6
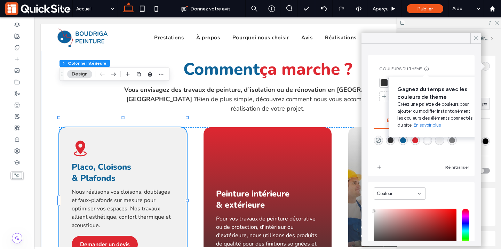
click at [421, 80] on div "Gagnez du temps avec les couleurs de thème Créez une palette de couleurs pour a…" at bounding box center [436, 107] width 95 height 60
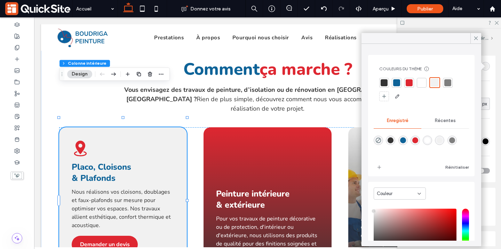
click at [421, 85] on div at bounding box center [421, 82] width 7 height 7
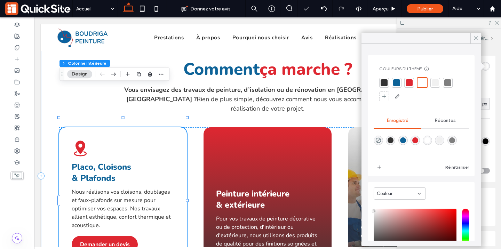
click at [52, 138] on div "Comment ça marche ? Vous envisagez des travaux de peinture, d’isolation ou de r…" at bounding box center [267, 175] width 453 height 269
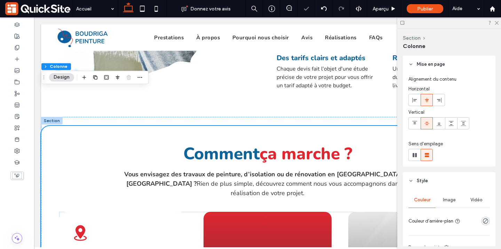
scroll to position [961, 0]
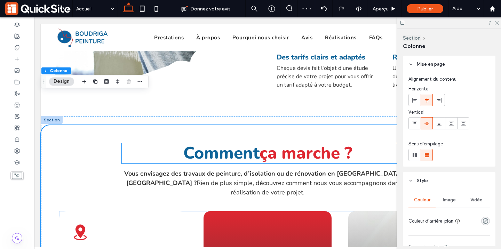
click at [269, 142] on span "ça marche ?" at bounding box center [306, 153] width 93 height 23
click at [268, 143] on div "Comment ça marche ?" at bounding box center [268, 153] width 292 height 20
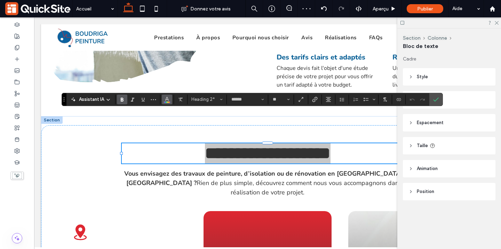
click at [171, 98] on button "Couleur" at bounding box center [167, 100] width 10 height 10
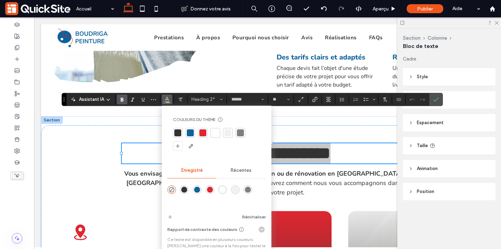
click at [188, 132] on div at bounding box center [190, 132] width 7 height 7
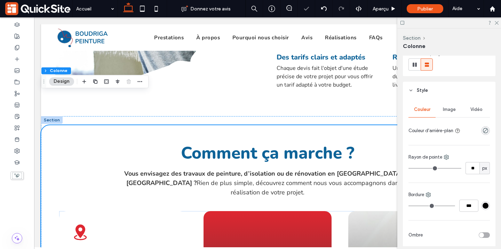
scroll to position [87, 0]
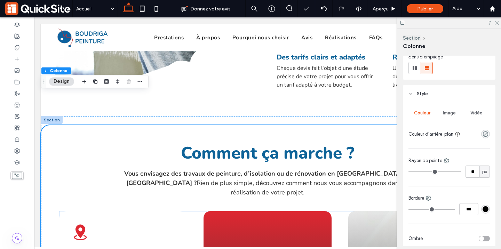
click at [486, 136] on icon "rgba(0, 0, 0, 0)" at bounding box center [486, 134] width 6 height 6
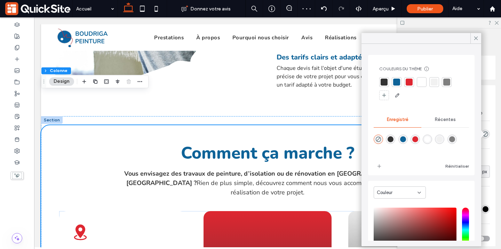
click at [411, 87] on div at bounding box center [409, 82] width 10 height 10
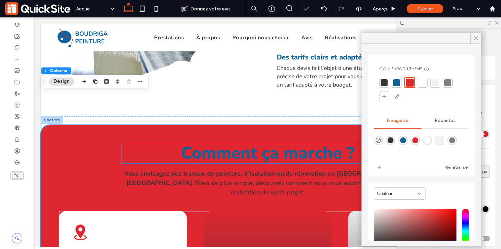
click at [301, 142] on span "Comment ça marche ?" at bounding box center [267, 153] width 173 height 23
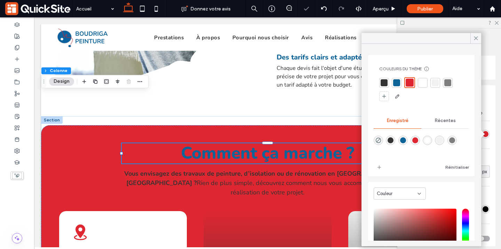
click at [301, 143] on div "Comment ça marche ?" at bounding box center [268, 153] width 292 height 20
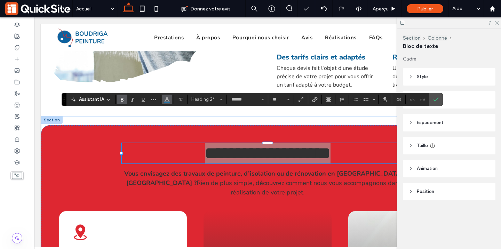
click at [172, 99] on button "Couleur" at bounding box center [167, 100] width 10 height 10
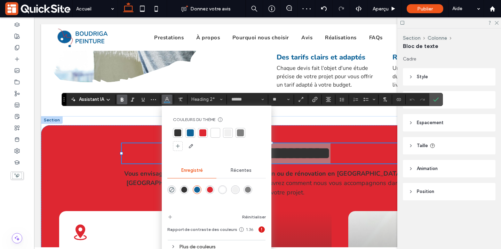
click at [211, 134] on div at bounding box center [215, 133] width 10 height 10
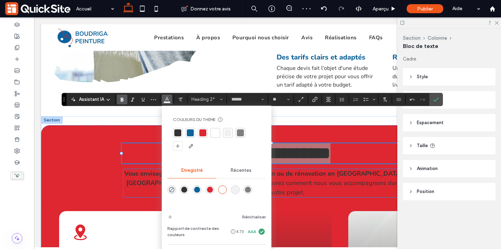
click at [339, 169] on strong "Vous envisagez des travaux de peinture, d’isolation ou de rénovation en Savoie …" at bounding box center [267, 178] width 287 height 18
click at [339, 169] on div "Vous envisagez des travaux de peinture, d’isolation ou de rénovation en Savoie …" at bounding box center [268, 183] width 288 height 28
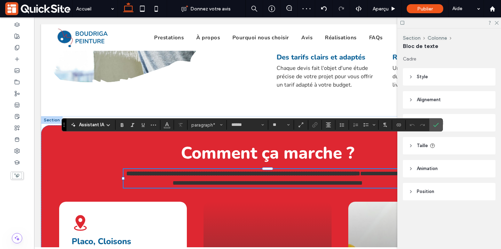
click at [345, 170] on strong "**********" at bounding box center [243, 173] width 234 height 6
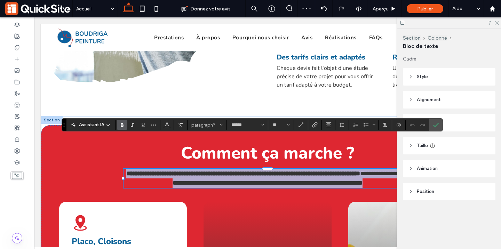
click at [345, 170] on strong "**********" at bounding box center [243, 173] width 234 height 6
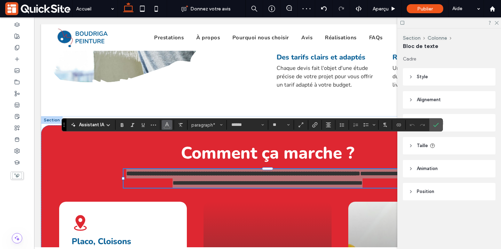
click at [166, 128] on span "Couleur" at bounding box center [167, 124] width 6 height 9
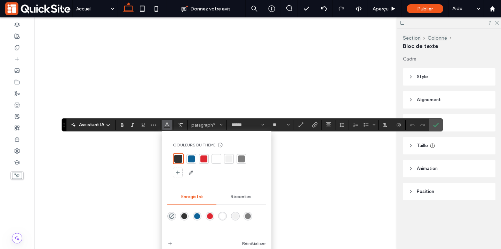
click at [216, 159] on div at bounding box center [216, 159] width 7 height 7
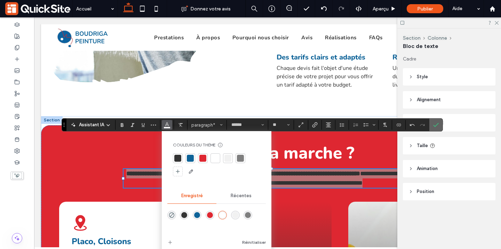
click at [436, 125] on icon "Confirmer" at bounding box center [436, 125] width 6 height 6
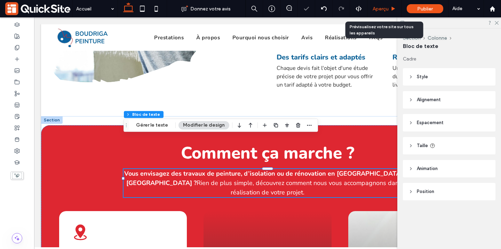
click at [390, 8] on div "Aperçu" at bounding box center [384, 9] width 34 height 6
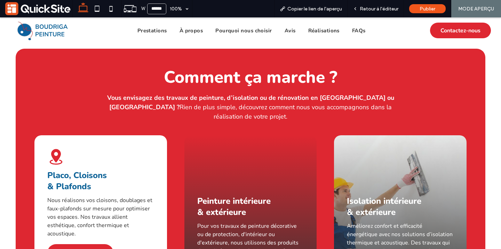
scroll to position [1056, 0]
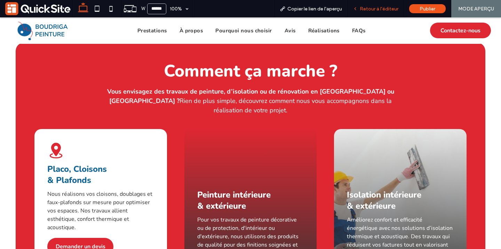
click at [374, 7] on span "Retour à l'éditeur" at bounding box center [379, 9] width 39 height 6
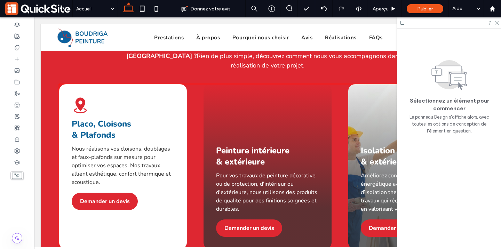
scroll to position [1102, 0]
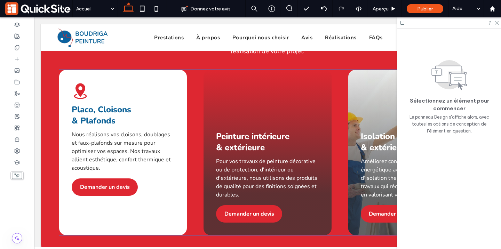
click at [159, 181] on div "Artisan peintre à Albertville Savoie : Peinture, placo, cloisons, isolation et …" at bounding box center [123, 152] width 128 height 165
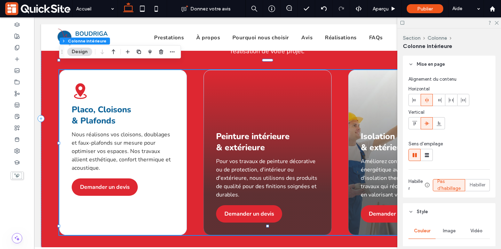
click at [169, 183] on div "Artisan peintre à Albertville Savoie : Peinture, placo, cloisons, isolation et …" at bounding box center [123, 152] width 128 height 165
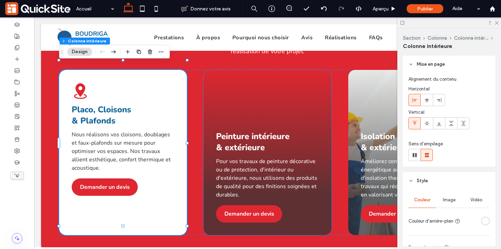
click at [215, 159] on div "Peinture intérieure & extérieure Pour vos travaux de peinture décorative ou de …" at bounding box center [268, 152] width 128 height 165
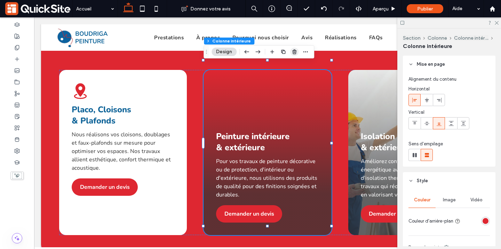
click at [296, 50] on icon "button" at bounding box center [295, 52] width 6 height 6
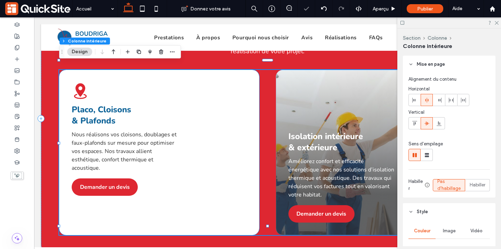
click at [173, 184] on div "Artisan peintre à Albertville Savoie : Peinture, placo, cloisons, isolation et …" at bounding box center [159, 152] width 200 height 165
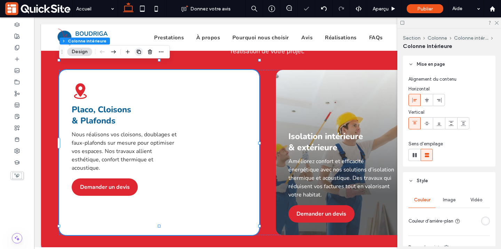
click at [137, 53] on use "button" at bounding box center [139, 52] width 4 height 4
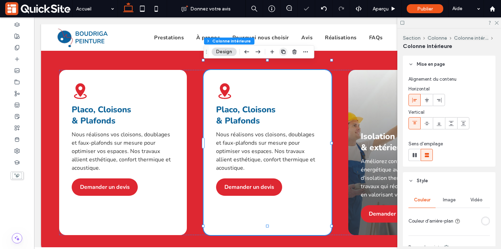
click at [283, 52] on use "button" at bounding box center [283, 52] width 4 height 4
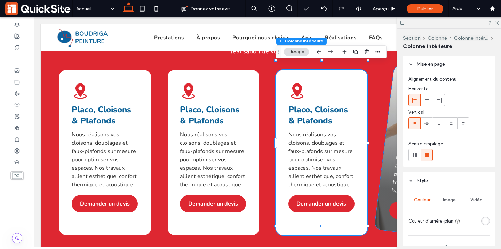
click at [388, 166] on div "Isolation intérieure & extérieure Améliorez confort et efficacité énergétique a…" at bounding box center [429, 152] width 111 height 175
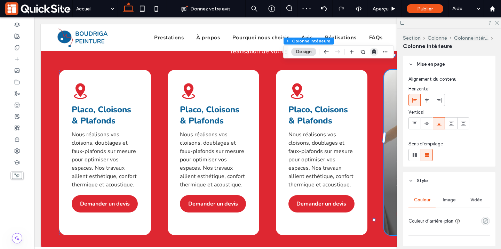
click at [373, 52] on icon "button" at bounding box center [374, 52] width 6 height 6
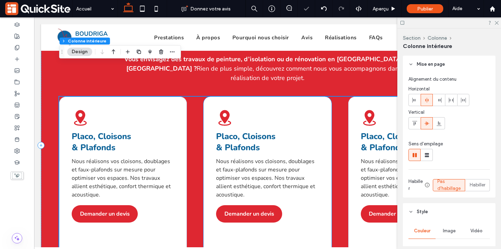
scroll to position [1064, 0]
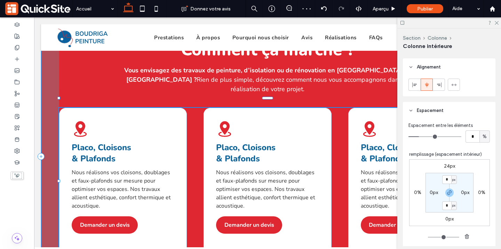
drag, startPoint x: 267, startPoint y: 232, endPoint x: 267, endPoint y: 216, distance: 15.7
click at [267, 215] on div "Comment ça marche ? Vous envisagez des travaux de peinture, d’isolation ou de r…" at bounding box center [267, 161] width 453 height 296
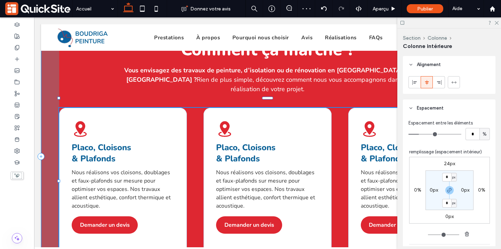
type input "***"
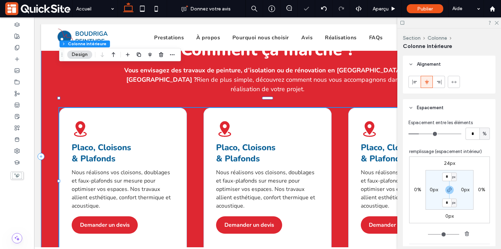
click at [256, 213] on div "Artisan peintre à Albertville Savoie : Peinture, placo, cloisons, isolation et …" at bounding box center [268, 190] width 128 height 165
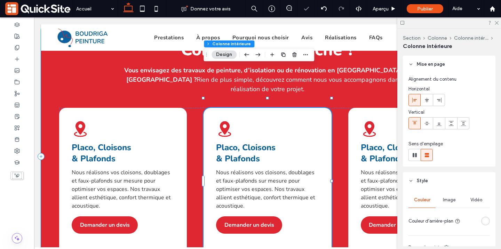
click at [254, 215] on div "Artisan peintre à Albertville Savoie : Peinture, placo, cloisons, isolation et …" at bounding box center [268, 190] width 128 height 165
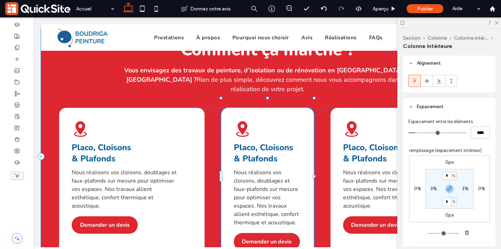
scroll to position [287, 0]
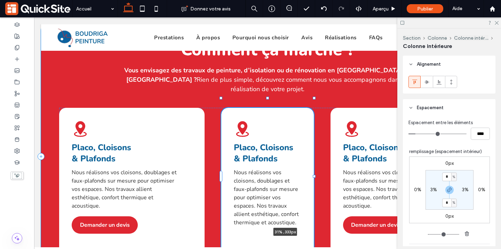
drag, startPoint x: 267, startPoint y: 230, endPoint x: 267, endPoint y: 205, distance: 25.1
click at [267, 205] on div "Comment ça marche ? Vous envisagez des travaux de peinture, d’isolation ou de r…" at bounding box center [267, 161] width 453 height 296
type input "***"
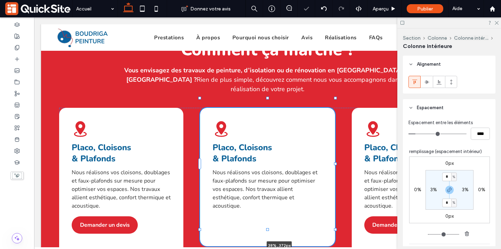
drag, startPoint x: 268, startPoint y: 222, endPoint x: 270, endPoint y: 182, distance: 40.1
click at [270, 182] on div "Comment ça marche ? Vous envisagez des travaux de peinture, d’isolation ou de r…" at bounding box center [267, 161] width 453 height 296
type input "***"
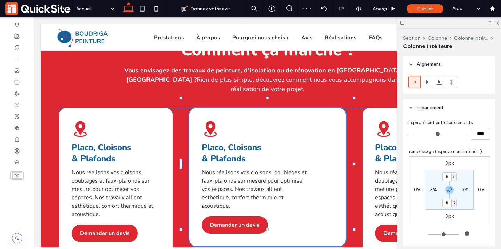
click at [267, 228] on div at bounding box center [267, 229] width 3 height 3
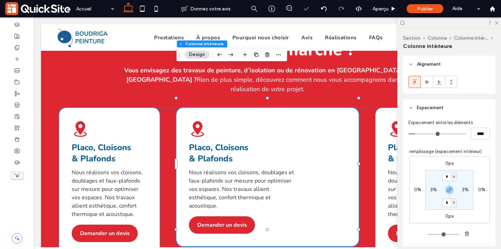
click at [156, 167] on div "Artisan peintre à Albertville Savoie : Peinture, placo, cloisons, isolation et …" at bounding box center [109, 190] width 101 height 165
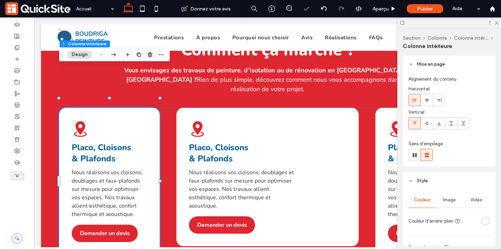
click at [150, 55] on icon "button" at bounding box center [150, 55] width 6 height 6
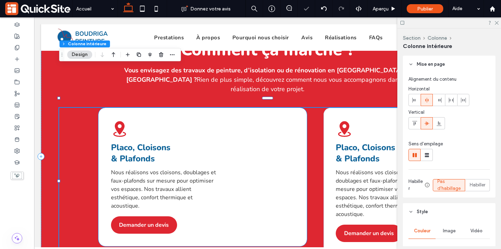
click at [184, 108] on div "Artisan peintre à Albertville Savoie : Peinture, placo, cloisons, isolation et …" at bounding box center [202, 177] width 208 height 138
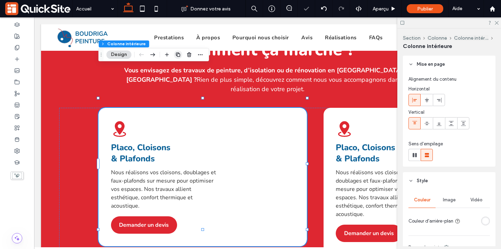
click at [181, 53] on icon "button" at bounding box center [178, 55] width 6 height 6
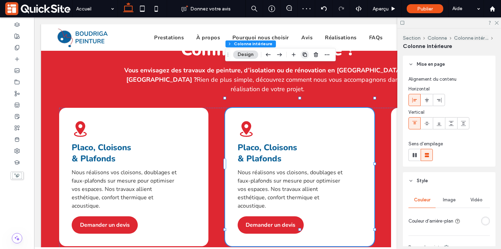
click at [304, 54] on use "button" at bounding box center [305, 55] width 4 height 4
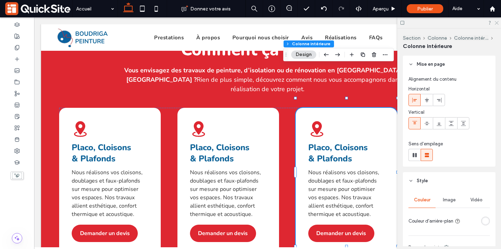
click at [498, 21] on icon at bounding box center [496, 22] width 5 height 5
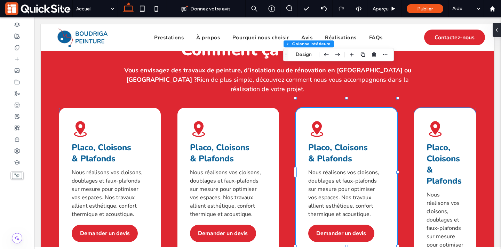
click at [458, 108] on div "Artisan peintre à Albertville Savoie : Peinture, placo, cloisons, isolation et …" at bounding box center [445, 229] width 62 height 242
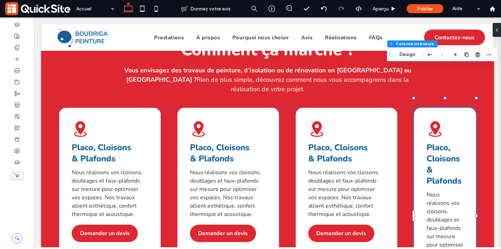
click at [475, 55] on icon "button" at bounding box center [478, 55] width 6 height 6
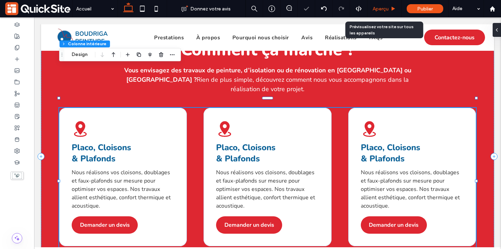
click at [394, 6] on div "Aperçu" at bounding box center [384, 9] width 34 height 6
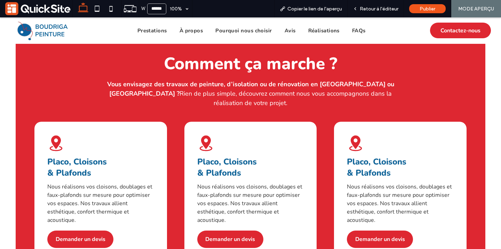
scroll to position [1065, 0]
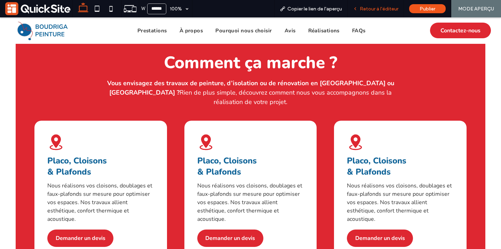
click at [383, 7] on span "Retour à l'éditeur" at bounding box center [379, 9] width 39 height 6
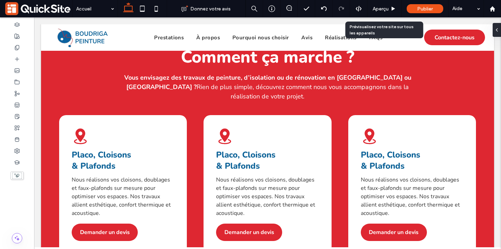
scroll to position [1055, 0]
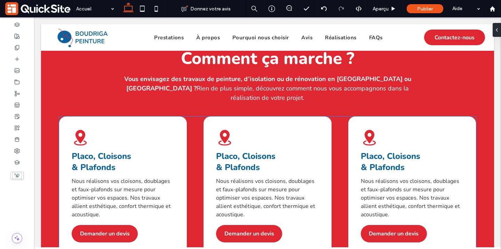
click at [110, 151] on span "Placo, Cloisons & Plafonds" at bounding box center [101, 162] width 59 height 22
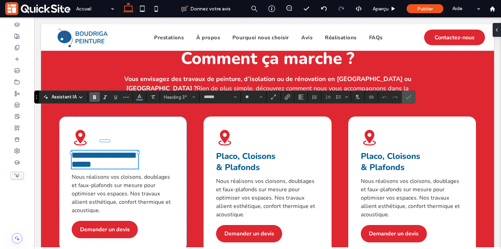
click at [122, 151] on h3 "**********" at bounding box center [105, 160] width 66 height 18
drag, startPoint x: 107, startPoint y: 137, endPoint x: 57, endPoint y: 110, distance: 56.7
click at [57, 110] on div "**********" at bounding box center [267, 165] width 453 height 269
drag, startPoint x: 90, startPoint y: 137, endPoint x: 95, endPoint y: 153, distance: 17.1
click at [95, 153] on h3 "**********" at bounding box center [105, 160] width 66 height 18
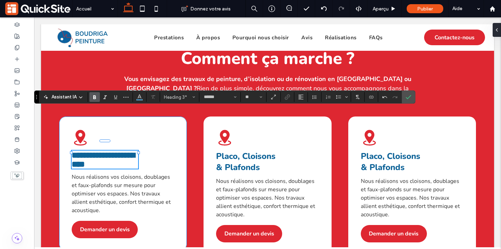
click at [139, 151] on div at bounding box center [138, 152] width 3 height 3
click at [136, 151] on h3 "**********" at bounding box center [105, 160] width 66 height 18
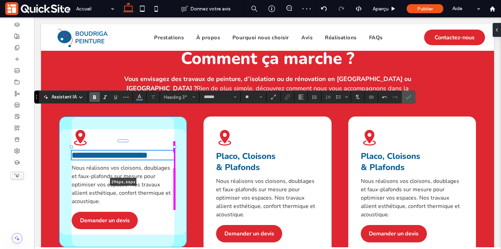
drag, startPoint x: 138, startPoint y: 121, endPoint x: 175, endPoint y: 117, distance: 36.4
click at [175, 117] on div "**********" at bounding box center [267, 170] width 453 height 296
type input "***"
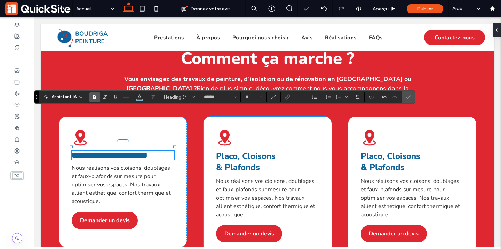
click at [264, 151] on span "Placo, Cloisons & Plafonds" at bounding box center [245, 162] width 59 height 22
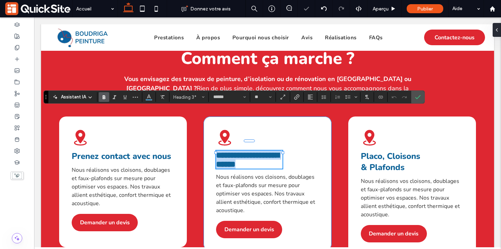
click at [266, 151] on h3 "**********" at bounding box center [249, 160] width 66 height 18
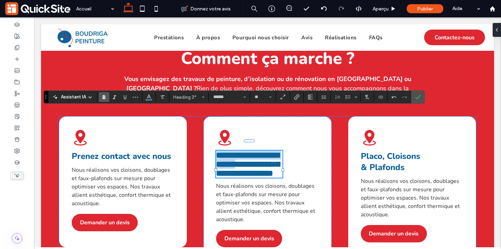
drag, startPoint x: 250, startPoint y: 138, endPoint x: 191, endPoint y: 107, distance: 66.5
click at [191, 117] on div "**********" at bounding box center [267, 199] width 417 height 165
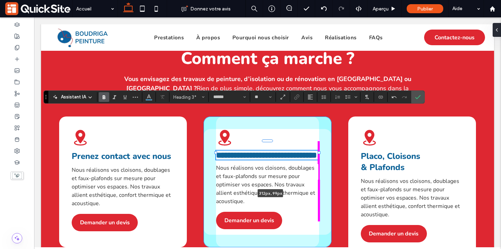
drag, startPoint x: 283, startPoint y: 127, endPoint x: 325, endPoint y: 120, distance: 42.7
click at [325, 120] on div "**********" at bounding box center [267, 170] width 453 height 296
type input "***"
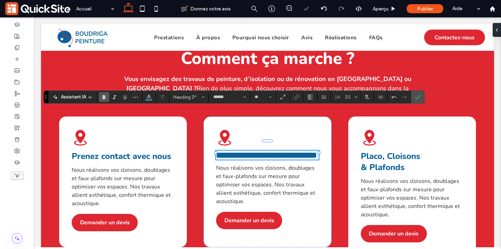
click at [257, 151] on span "**********" at bounding box center [266, 155] width 101 height 8
click at [249, 151] on span "**********" at bounding box center [262, 155] width 92 height 8
click at [284, 151] on h3 "**********" at bounding box center [267, 155] width 103 height 9
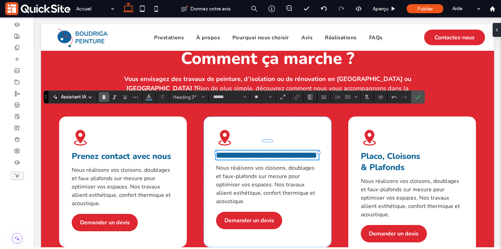
click at [284, 151] on h3 "**********" at bounding box center [267, 155] width 103 height 9
click at [251, 151] on span "**********" at bounding box center [266, 155] width 101 height 8
click at [418, 100] on span "Confirmer" at bounding box center [416, 97] width 3 height 13
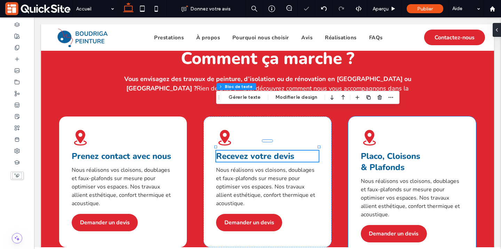
click at [381, 151] on span "Placo, Cloisons & Plafonds" at bounding box center [390, 162] width 59 height 22
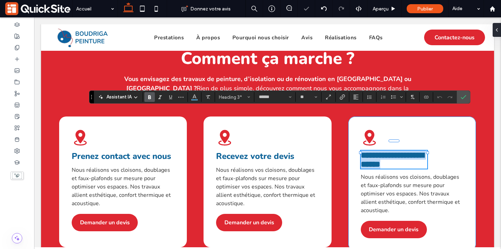
click at [409, 151] on h3 "**********" at bounding box center [394, 160] width 66 height 18
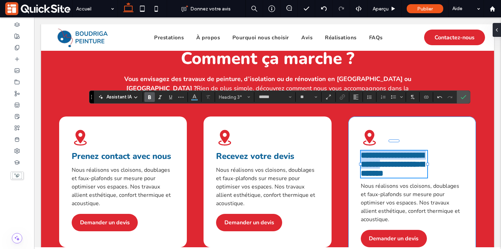
drag, startPoint x: 396, startPoint y: 137, endPoint x: 351, endPoint y: 103, distance: 56.2
click at [351, 117] on div "**********" at bounding box center [412, 188] width 128 height 143
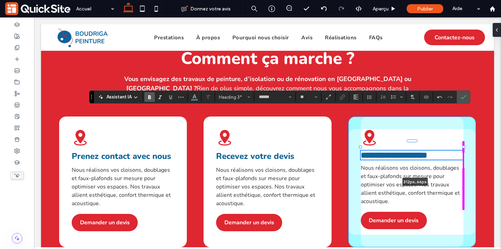
drag, startPoint x: 427, startPoint y: 121, endPoint x: 469, endPoint y: 116, distance: 42.5
click at [469, 116] on div "**********" at bounding box center [267, 170] width 453 height 296
type input "***"
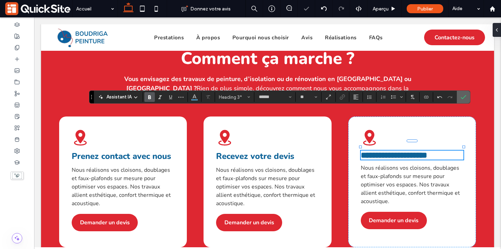
click at [461, 98] on icon "Confirmer" at bounding box center [464, 97] width 6 height 6
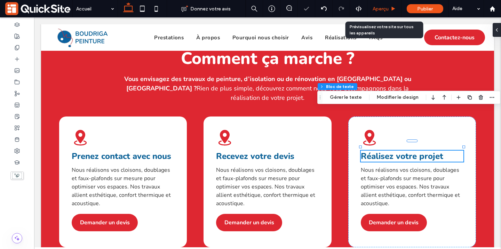
click at [385, 8] on span "Aperçu" at bounding box center [381, 9] width 16 height 6
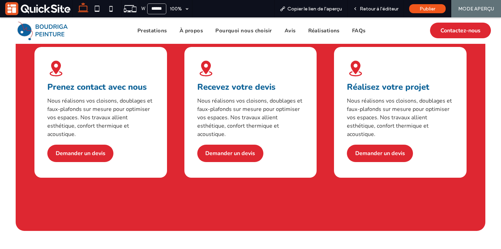
scroll to position [1140, 0]
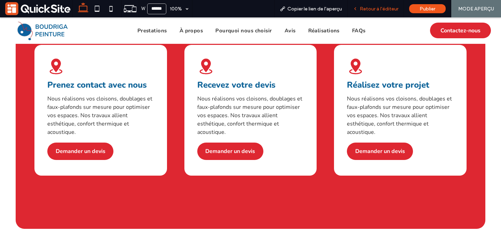
click at [384, 9] on span "Retour à l'éditeur" at bounding box center [379, 9] width 39 height 6
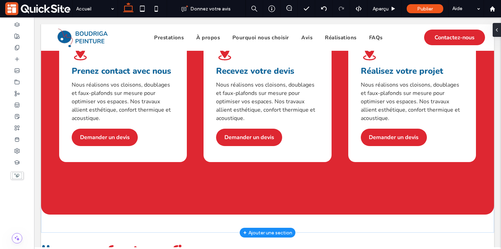
scroll to position [1129, 0]
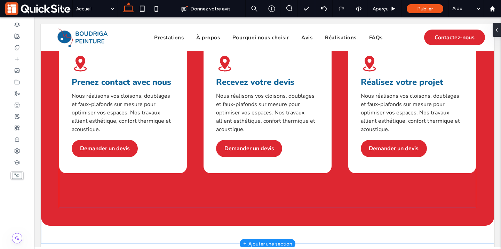
click at [266, 160] on div "Artisan peintre à Albertville Savoie : Peinture, placo, cloisons, isolation et …" at bounding box center [267, 124] width 417 height 165
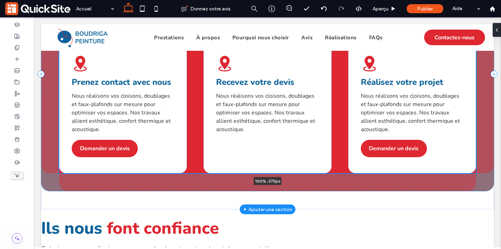
scroll to position [1112, 0]
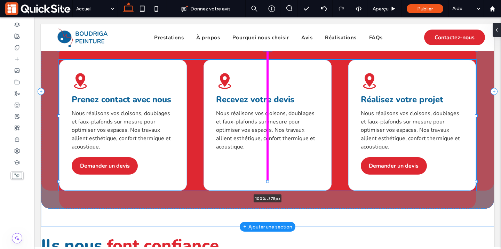
drag, startPoint x: 267, startPoint y: 167, endPoint x: 270, endPoint y: 128, distance: 39.4
click at [270, 128] on div "Comment ça marche ? Vous envisagez des travaux de peinture, d’isolation ou de r…" at bounding box center [267, 96] width 453 height 262
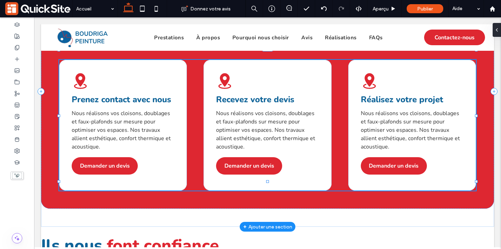
type input "***"
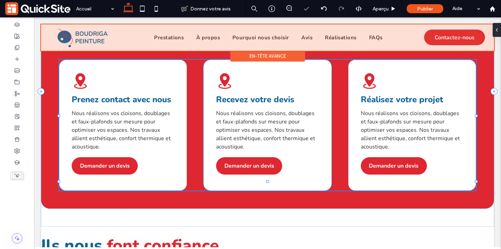
type input "***"
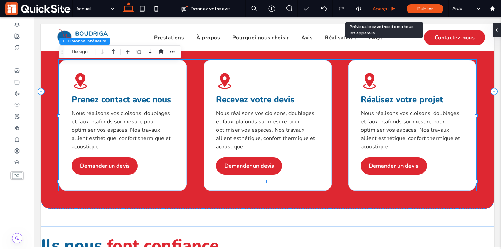
click at [383, 8] on span "Aperçu" at bounding box center [381, 9] width 16 height 6
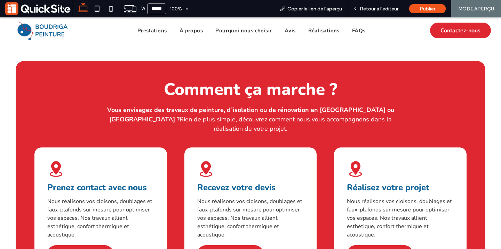
scroll to position [1042, 0]
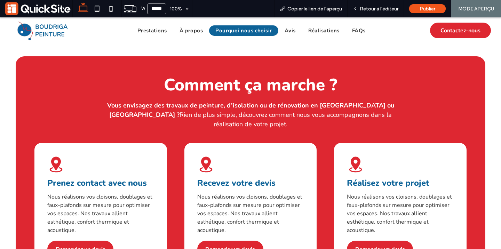
click at [246, 30] on span "Pourquoi nous choisir" at bounding box center [243, 30] width 56 height 7
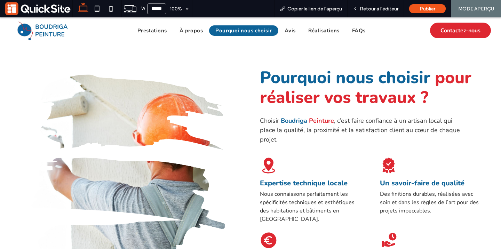
scroll to position [751, 0]
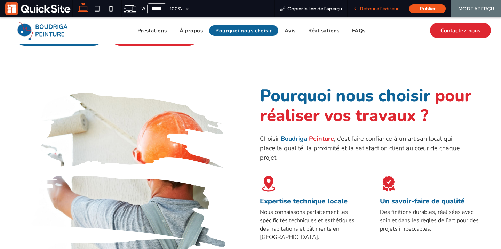
click at [374, 7] on span "Retour à l'éditeur" at bounding box center [379, 9] width 39 height 6
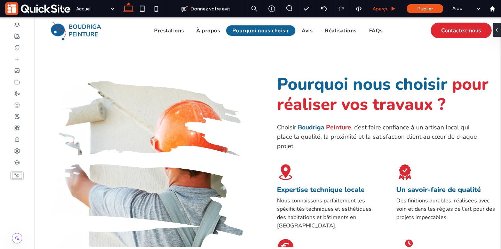
type input "******"
type input "**"
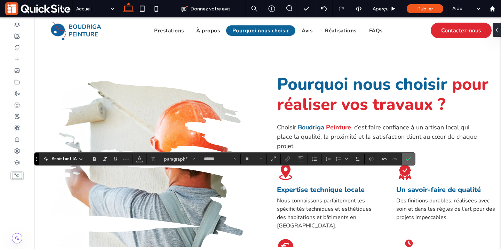
click at [408, 159] on use "Confirmer" at bounding box center [409, 159] width 6 height 4
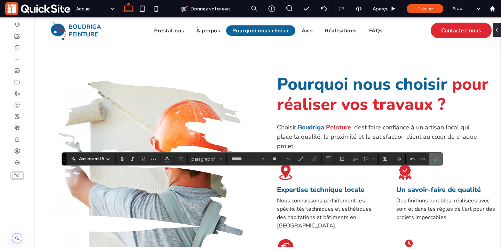
click at [436, 157] on icon "Confirmer" at bounding box center [436, 159] width 6 height 6
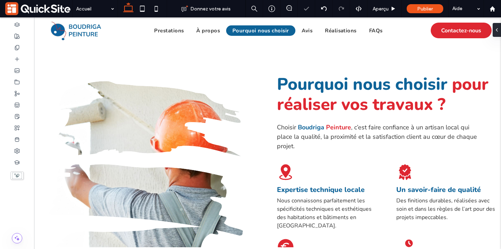
type input "******"
type input "**"
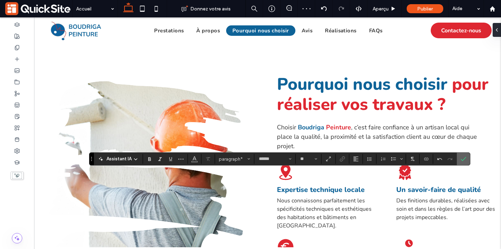
click at [463, 159] on use "Confirmer" at bounding box center [464, 159] width 6 height 4
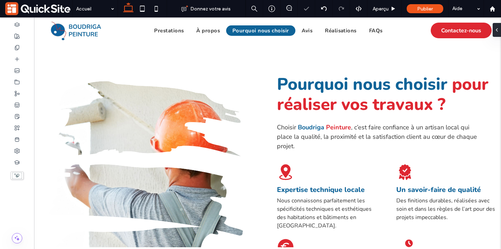
scroll to position [287, 0]
type input "***"
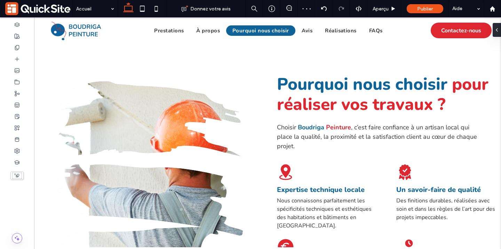
type input "***"
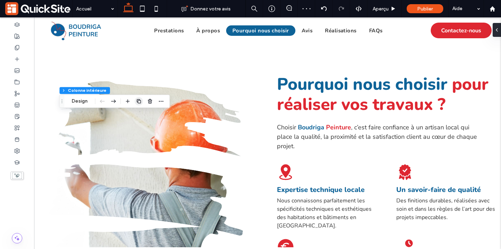
click at [136, 101] on icon "button" at bounding box center [139, 101] width 6 height 6
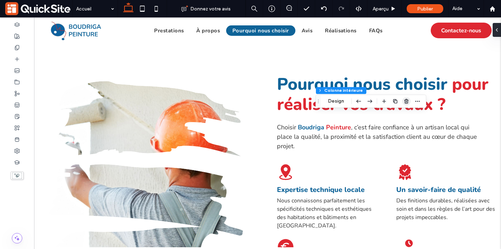
click at [407, 103] on icon "button" at bounding box center [407, 101] width 6 height 6
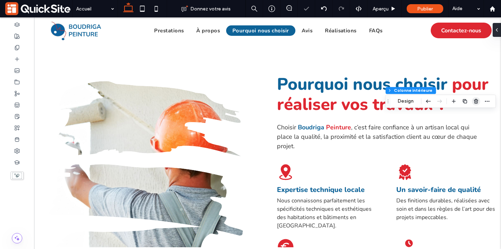
click at [472, 102] on span "button" at bounding box center [476, 101] width 8 height 8
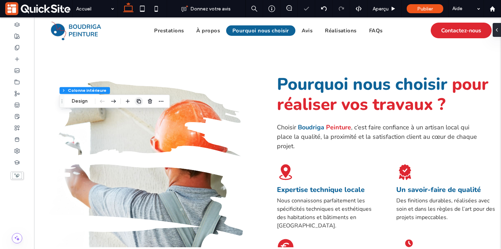
click at [135, 100] on span "button" at bounding box center [139, 101] width 8 height 8
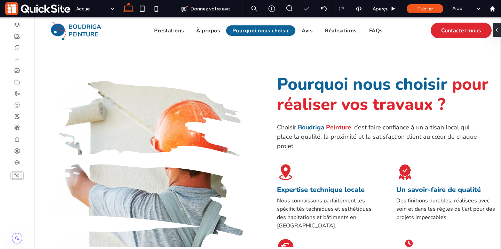
scroll to position [318, 0]
type input "***"
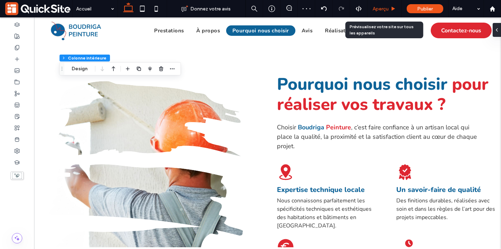
click at [379, 10] on span "Aperçu" at bounding box center [381, 9] width 16 height 6
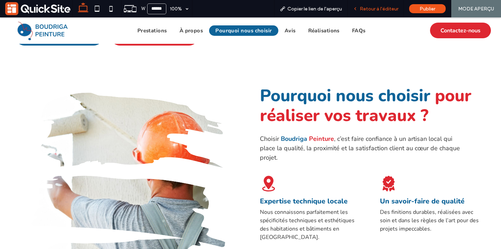
click at [375, 7] on span "Retour à l'éditeur" at bounding box center [379, 9] width 39 height 6
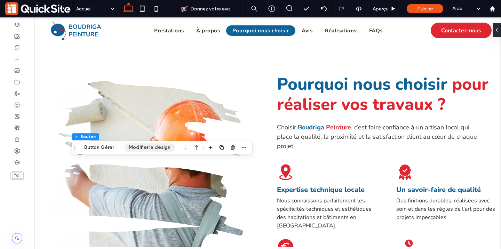
click at [151, 149] on button "Modifier le design" at bounding box center [149, 147] width 51 height 8
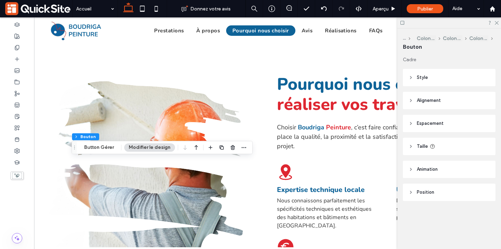
click at [420, 79] on span "Style" at bounding box center [422, 77] width 11 height 7
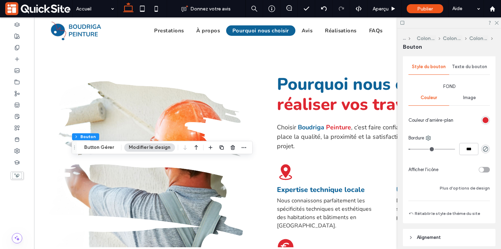
scroll to position [93, 0]
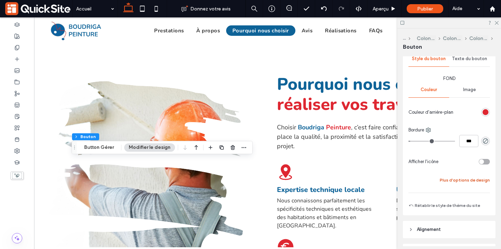
click at [461, 180] on button "Plus d'options de design" at bounding box center [465, 180] width 50 height 8
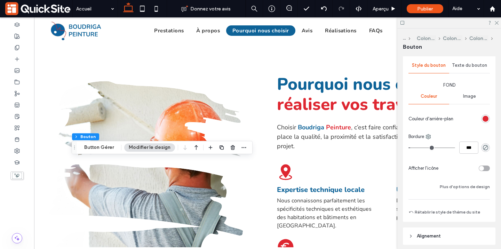
scroll to position [91, 0]
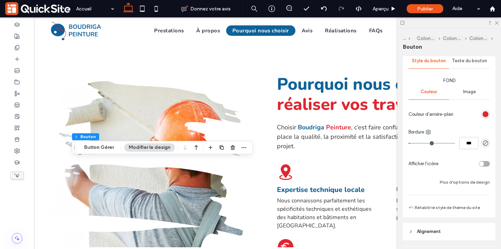
click at [486, 117] on div "rgb(222, 39, 49)" at bounding box center [486, 114] width 6 height 6
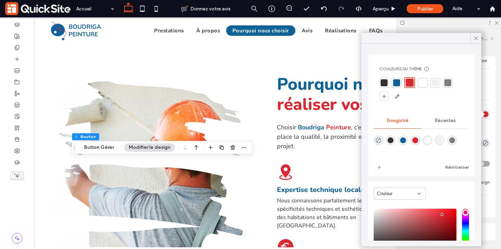
click at [395, 86] on div at bounding box center [396, 82] width 7 height 7
click at [475, 40] on icon at bounding box center [476, 38] width 6 height 6
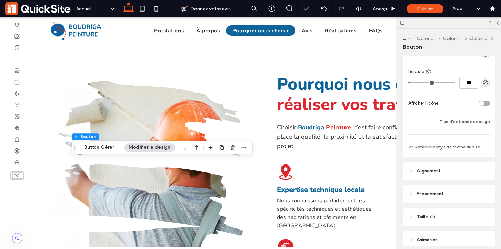
scroll to position [168, 0]
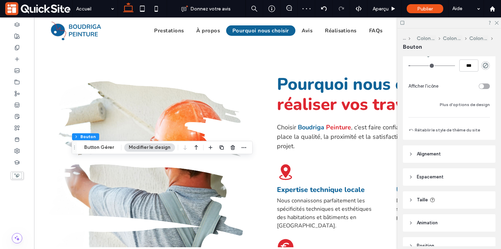
click at [469, 111] on div "Principale Secondaire Sélectionner la mise en page Style du bouton Texte du bou…" at bounding box center [448, 28] width 81 height 214
click at [468, 106] on button "Plus d'options de design" at bounding box center [465, 105] width 50 height 8
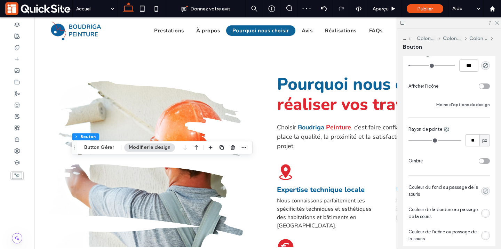
click at [486, 191] on icon "rgba(0, 0, 0, 0)" at bounding box center [486, 191] width 6 height 6
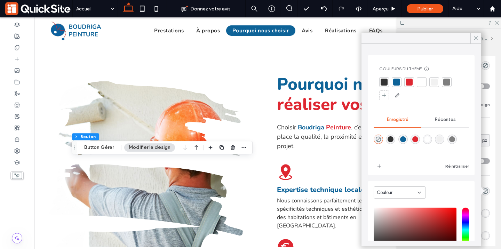
click at [406, 81] on div at bounding box center [409, 82] width 7 height 7
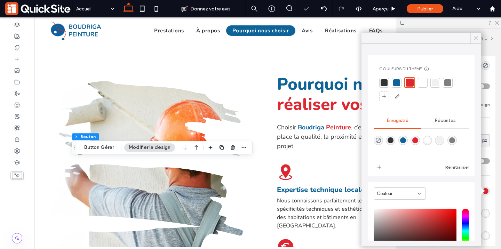
click at [477, 37] on use at bounding box center [475, 38] width 3 height 3
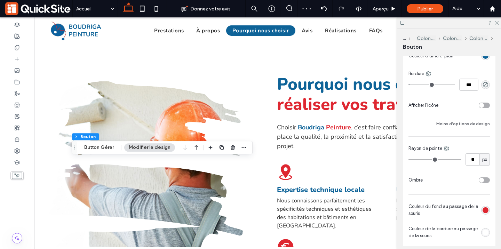
scroll to position [127, 0]
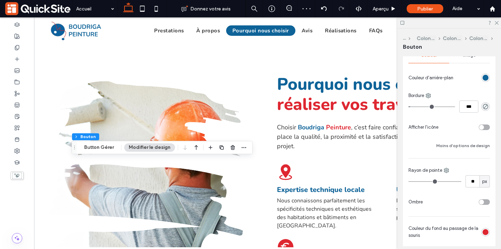
type input "*"
type input "***"
type input "*"
type input "***"
drag, startPoint x: 413, startPoint y: 108, endPoint x: 404, endPoint y: 108, distance: 8.7
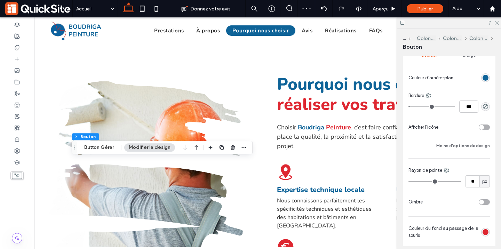
type input "*"
click at [408, 107] on input "range" at bounding box center [431, 106] width 47 height 1
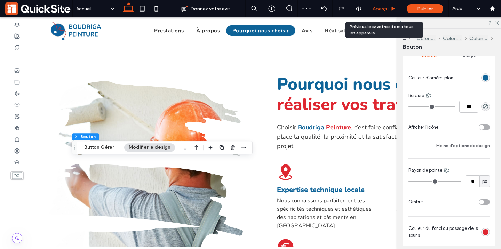
click at [381, 13] on div "Aperçu" at bounding box center [384, 8] width 34 height 17
click at [383, 8] on span "Aperçu" at bounding box center [381, 9] width 16 height 6
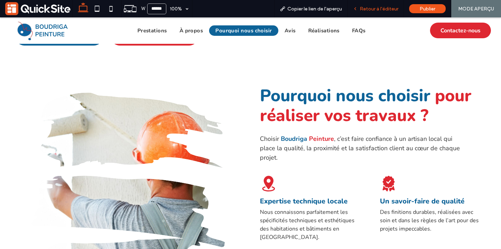
click at [377, 6] on span "Retour à l'éditeur" at bounding box center [379, 9] width 39 height 6
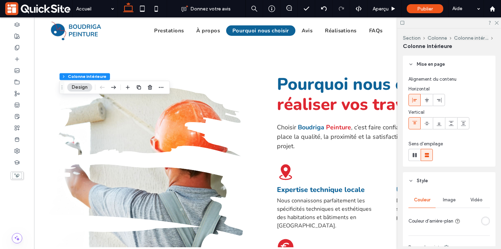
click at [144, 89] on div at bounding box center [145, 87] width 42 height 13
click at [137, 89] on icon "button" at bounding box center [139, 88] width 6 height 6
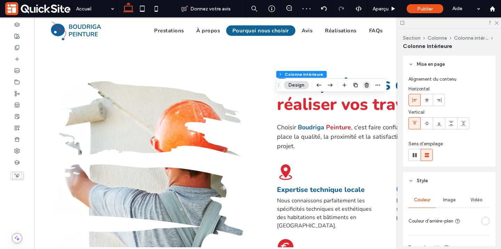
click at [364, 84] on span "button" at bounding box center [367, 85] width 8 height 8
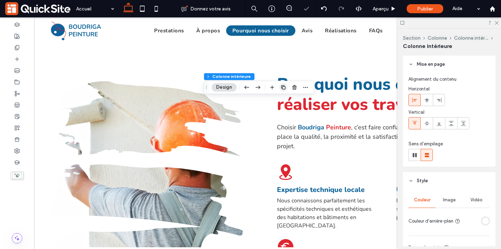
click at [283, 88] on icon "button" at bounding box center [283, 88] width 6 height 6
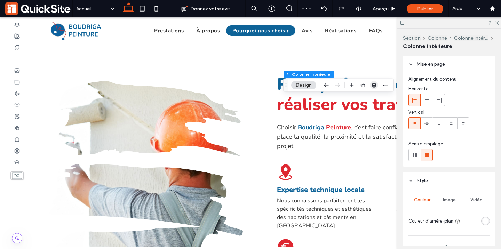
click at [376, 84] on use "button" at bounding box center [374, 85] width 4 height 5
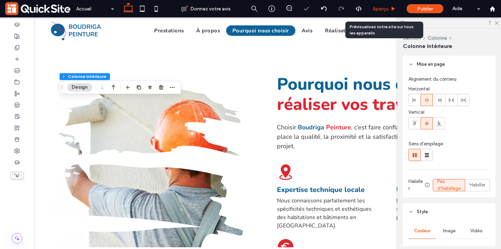
click at [385, 6] on span "Aperçu" at bounding box center [381, 9] width 16 height 6
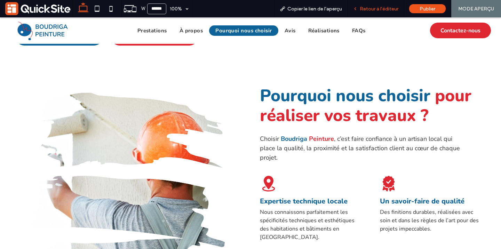
click at [374, 8] on span "Retour à l'éditeur" at bounding box center [379, 9] width 39 height 6
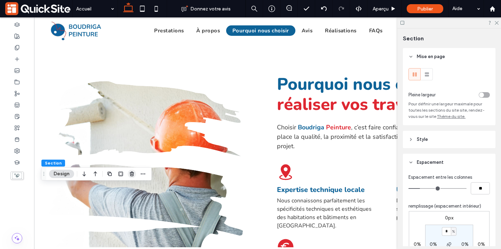
click at [135, 176] on span "button" at bounding box center [132, 174] width 8 height 8
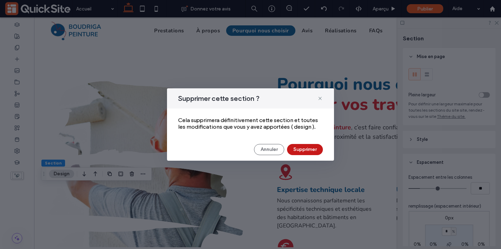
click at [307, 150] on button "Supprimer" at bounding box center [305, 149] width 36 height 11
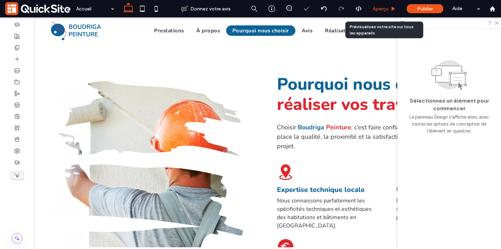
click at [382, 8] on span "Aperçu" at bounding box center [381, 9] width 16 height 6
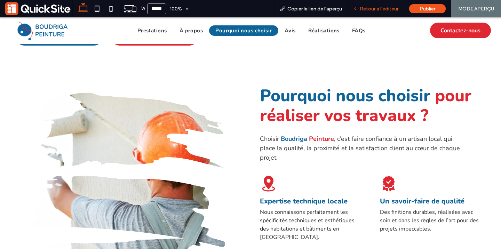
click at [375, 8] on span "Retour à l'éditeur" at bounding box center [379, 9] width 39 height 6
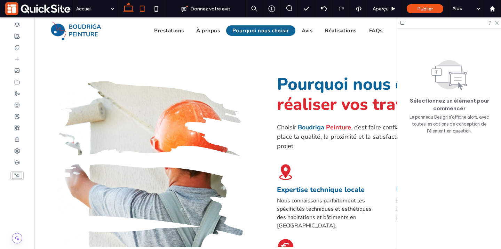
click at [141, 5] on icon at bounding box center [142, 9] width 14 height 14
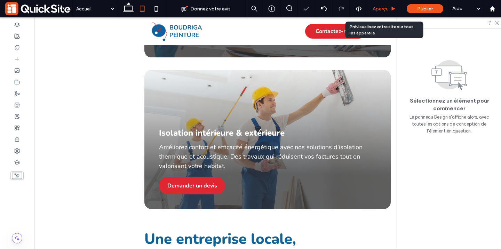
click at [382, 6] on span "Aperçu" at bounding box center [381, 9] width 16 height 6
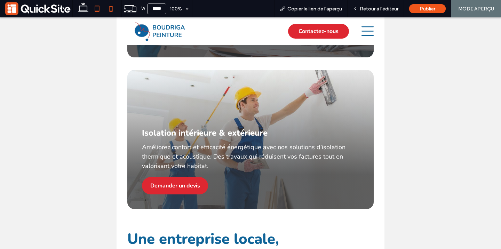
click at [110, 10] on icon at bounding box center [111, 9] width 14 height 14
type input "*****"
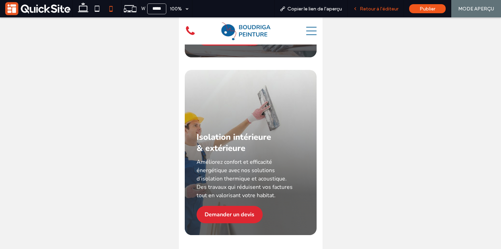
click at [363, 14] on div "Retour à l'éditeur" at bounding box center [376, 8] width 56 height 17
click at [377, 9] on span "Retour à l'éditeur" at bounding box center [379, 9] width 39 height 6
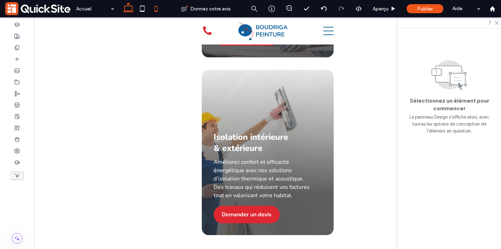
click at [129, 9] on icon at bounding box center [128, 9] width 14 height 14
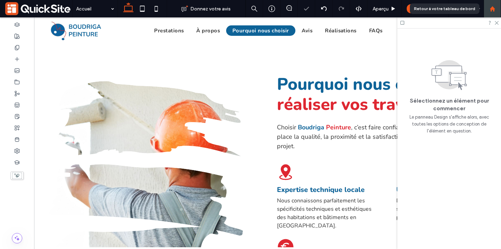
click at [497, 10] on div at bounding box center [492, 9] width 17 height 6
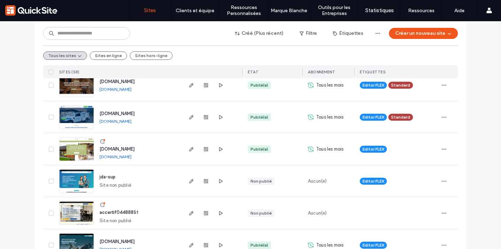
scroll to position [281, 0]
